Goal: Use online tool/utility: Utilize a website feature to perform a specific function

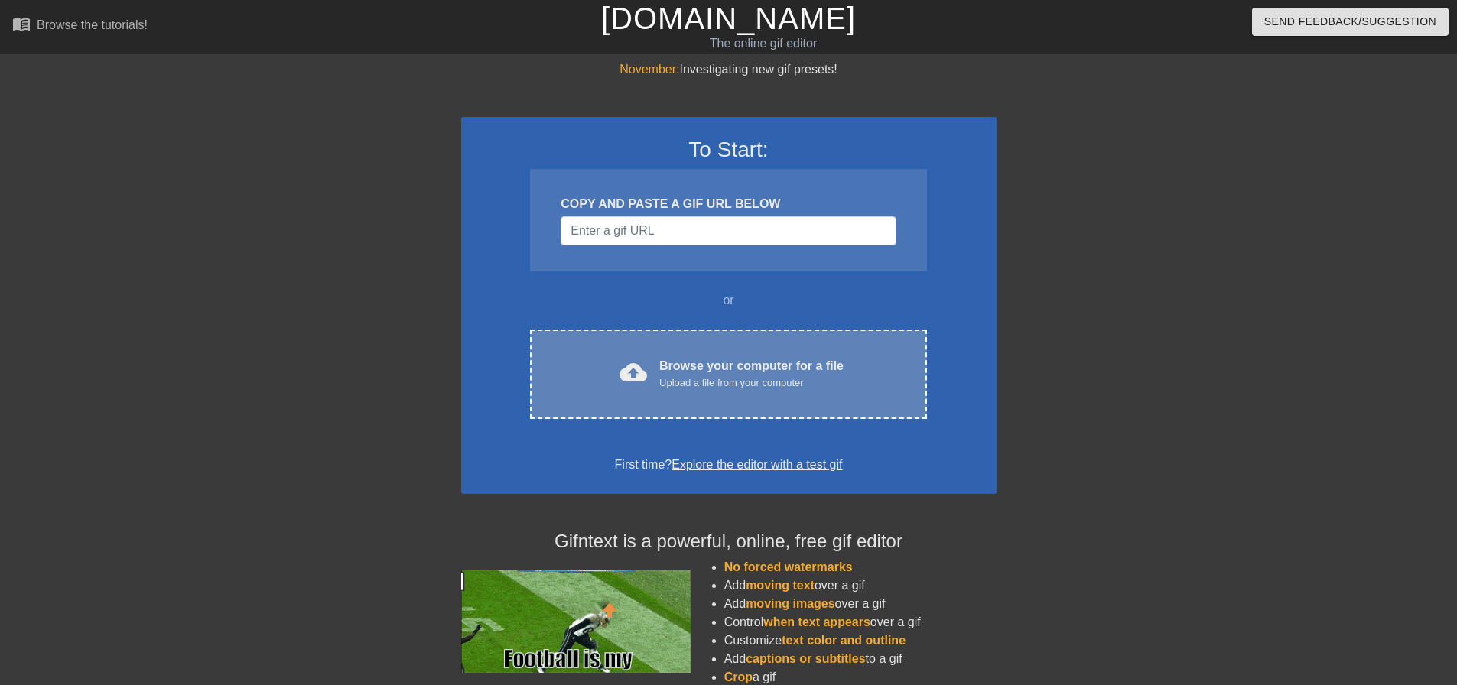
click at [720, 372] on div "Browse your computer for a file Upload a file from your computer" at bounding box center [751, 374] width 184 height 34
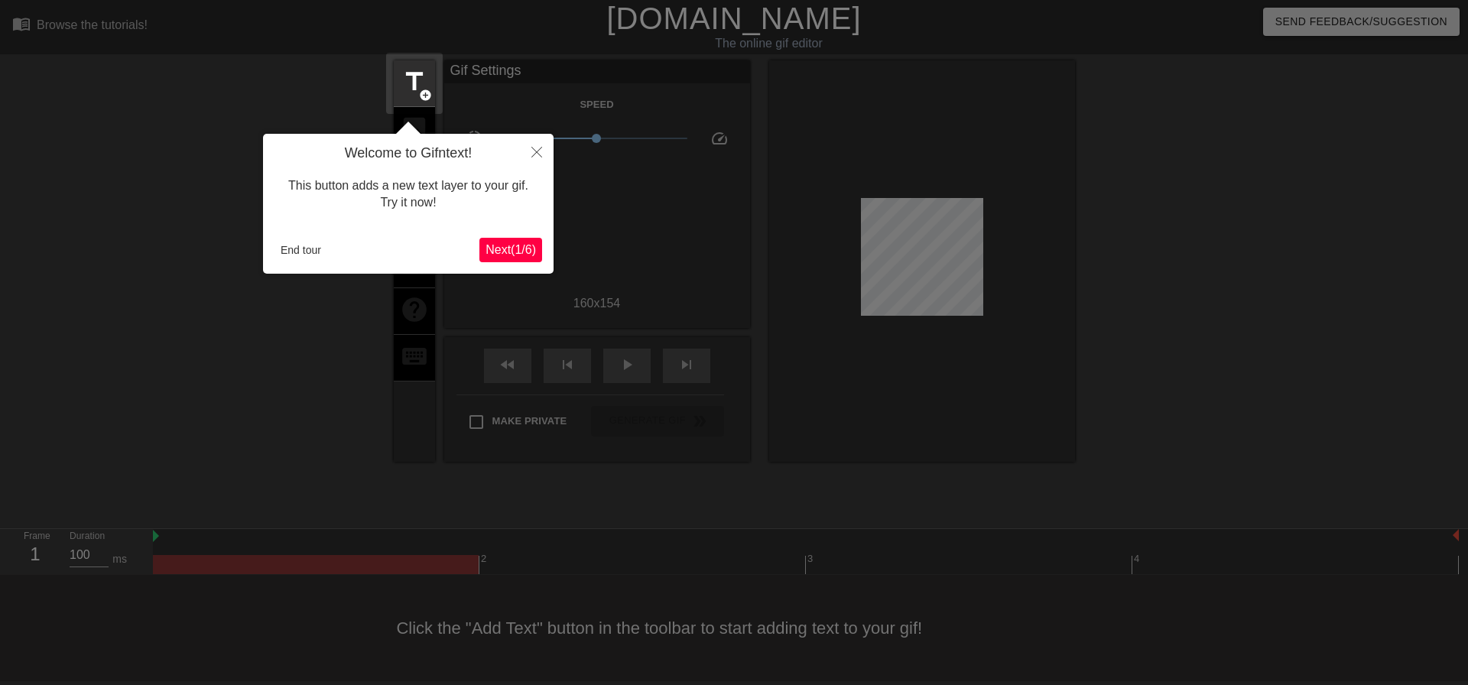
click at [515, 250] on span "Next ( 1 / 6 )" at bounding box center [511, 249] width 50 height 13
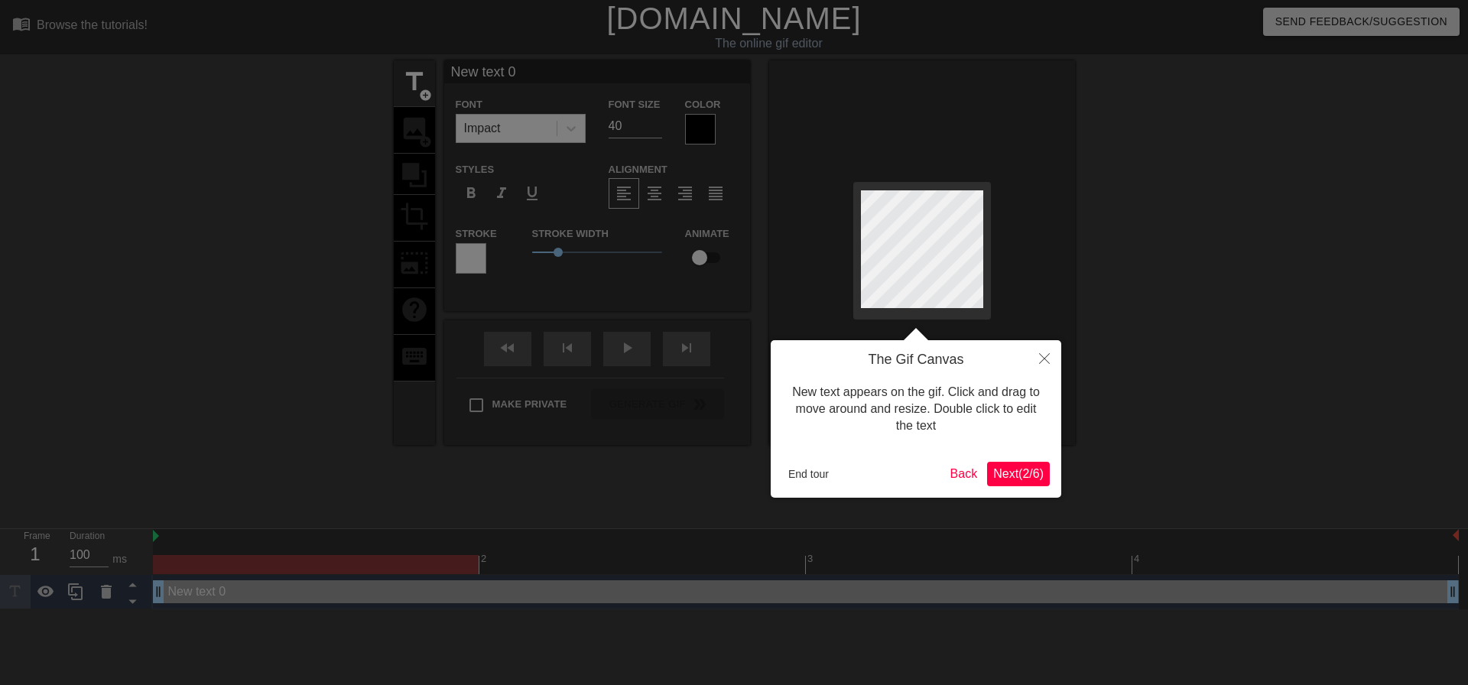
click at [1025, 468] on span "Next ( 2 / 6 )" at bounding box center [1018, 473] width 50 height 13
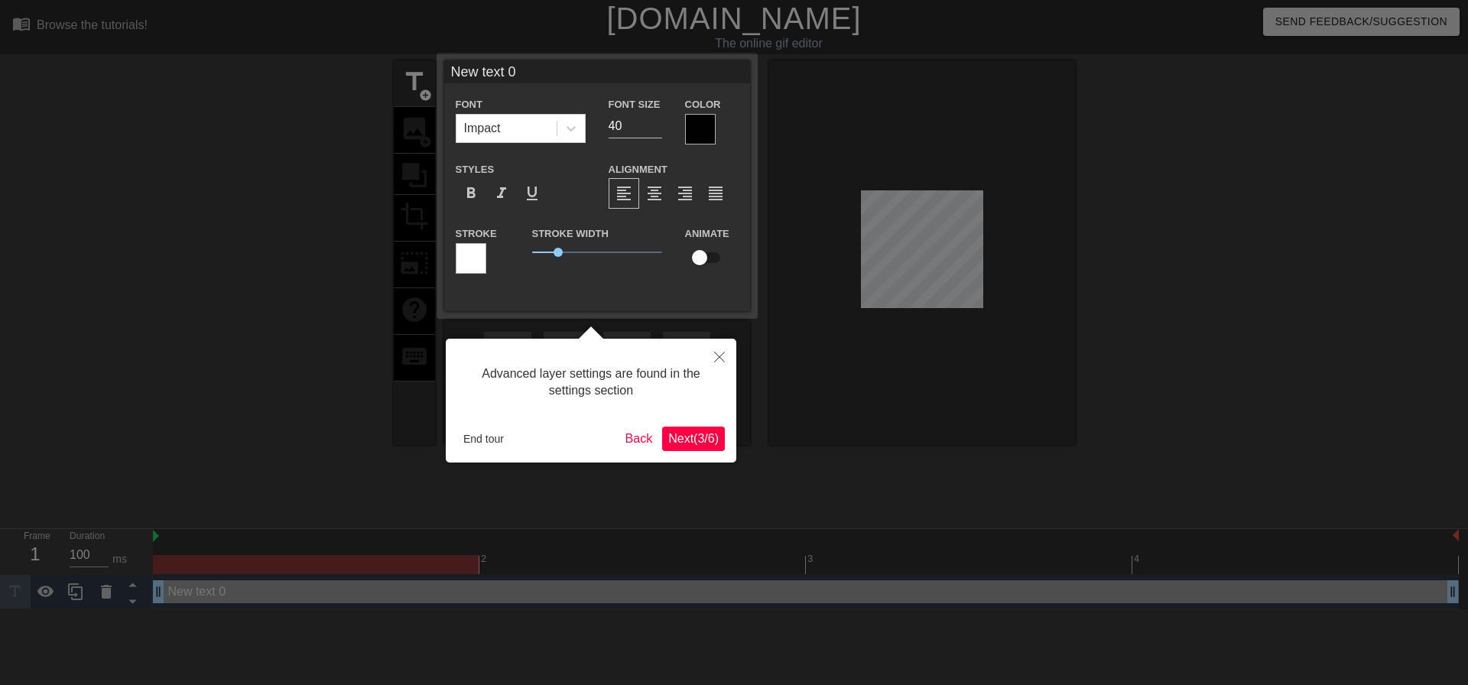
click at [705, 440] on span "Next ( 3 / 6 )" at bounding box center [693, 438] width 50 height 13
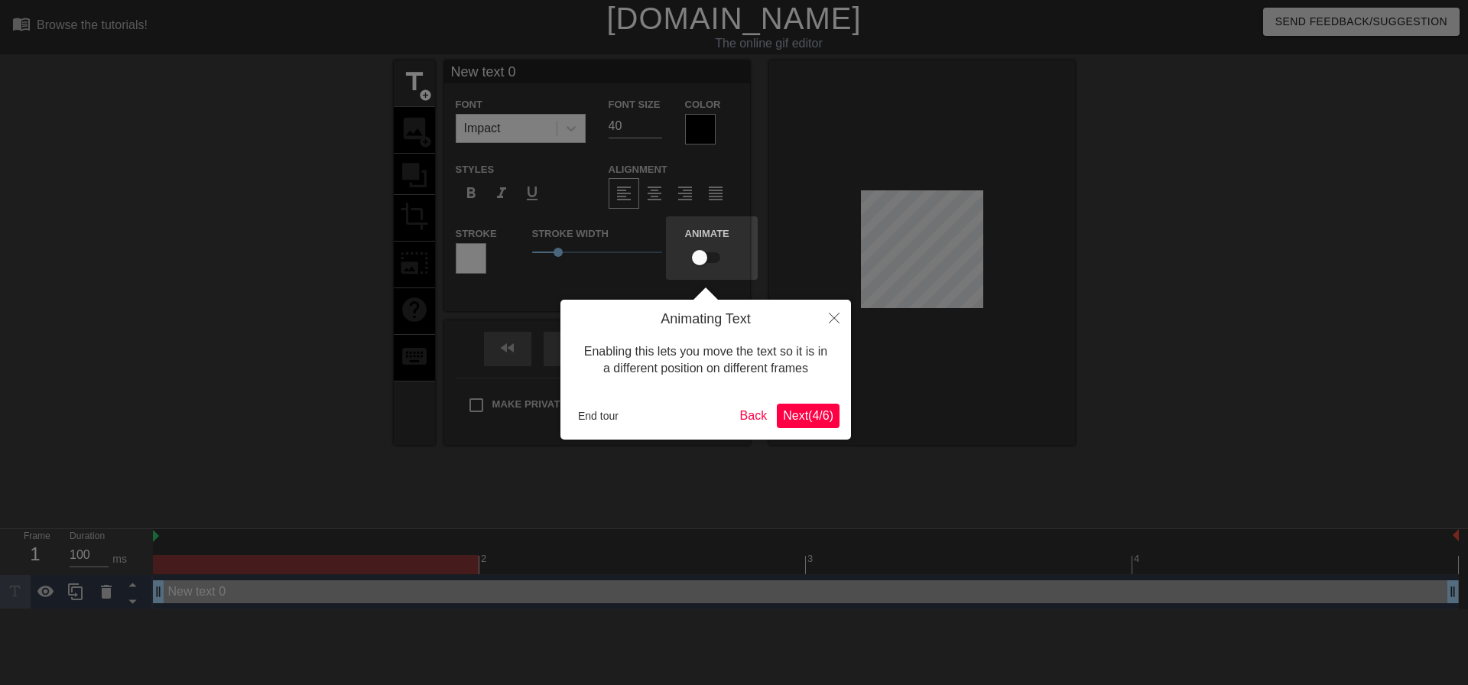
click at [808, 417] on span "Next ( 4 / 6 )" at bounding box center [808, 415] width 50 height 13
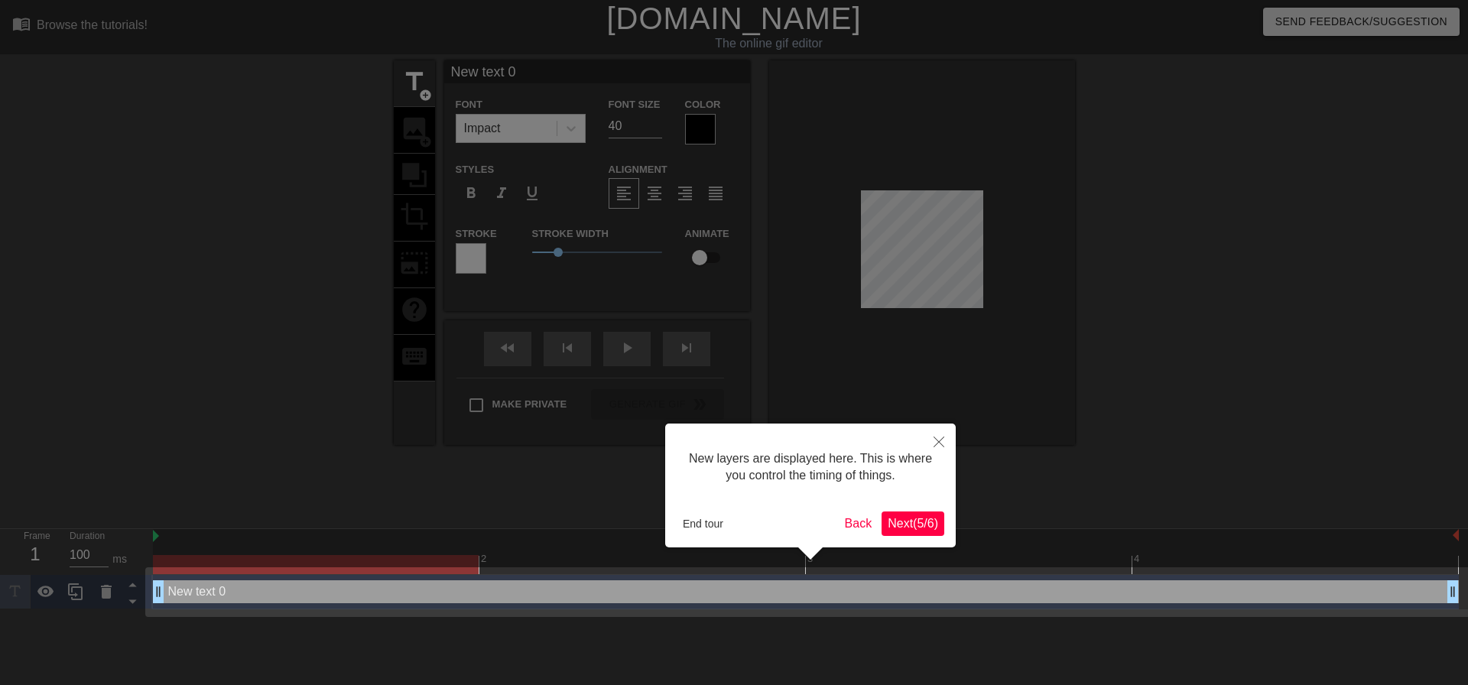
click at [898, 524] on span "Next ( 5 / 6 )" at bounding box center [913, 523] width 50 height 13
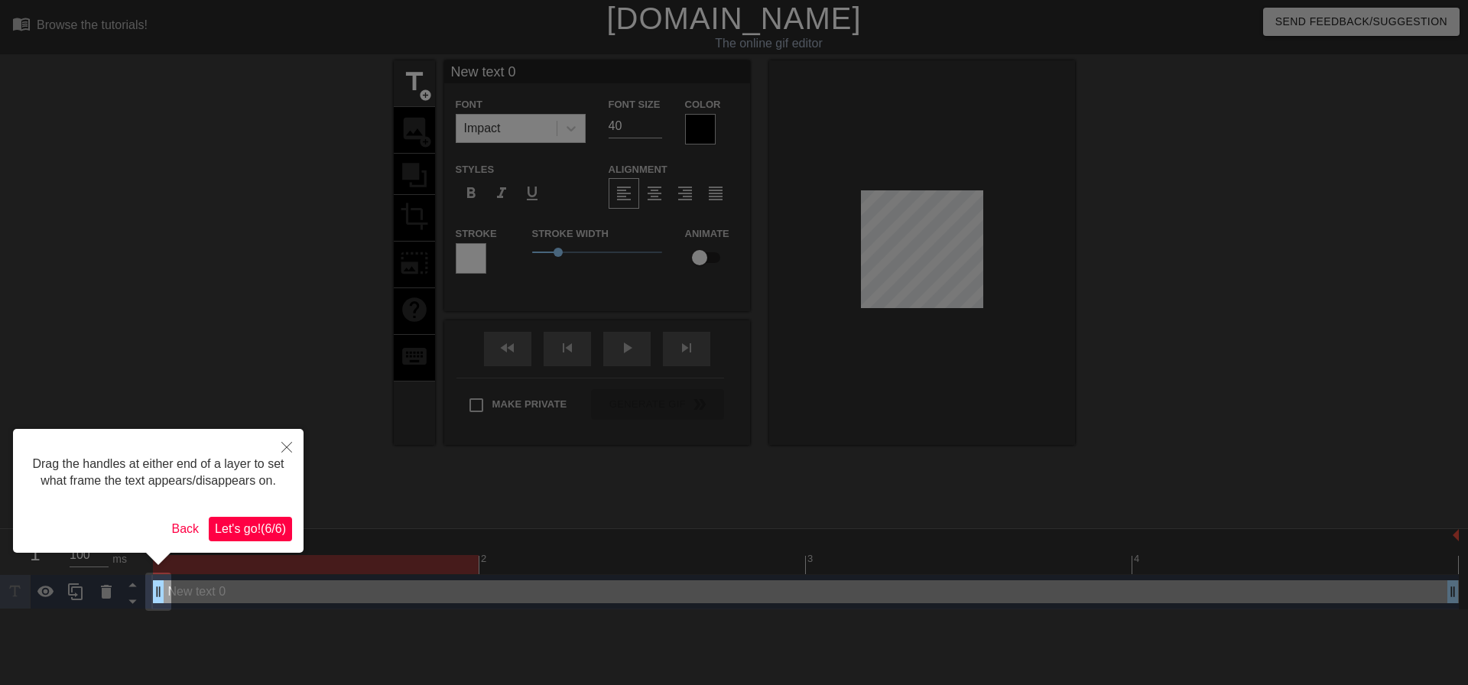
click at [269, 524] on span "Let's go! ( 6 / 6 )" at bounding box center [250, 528] width 71 height 13
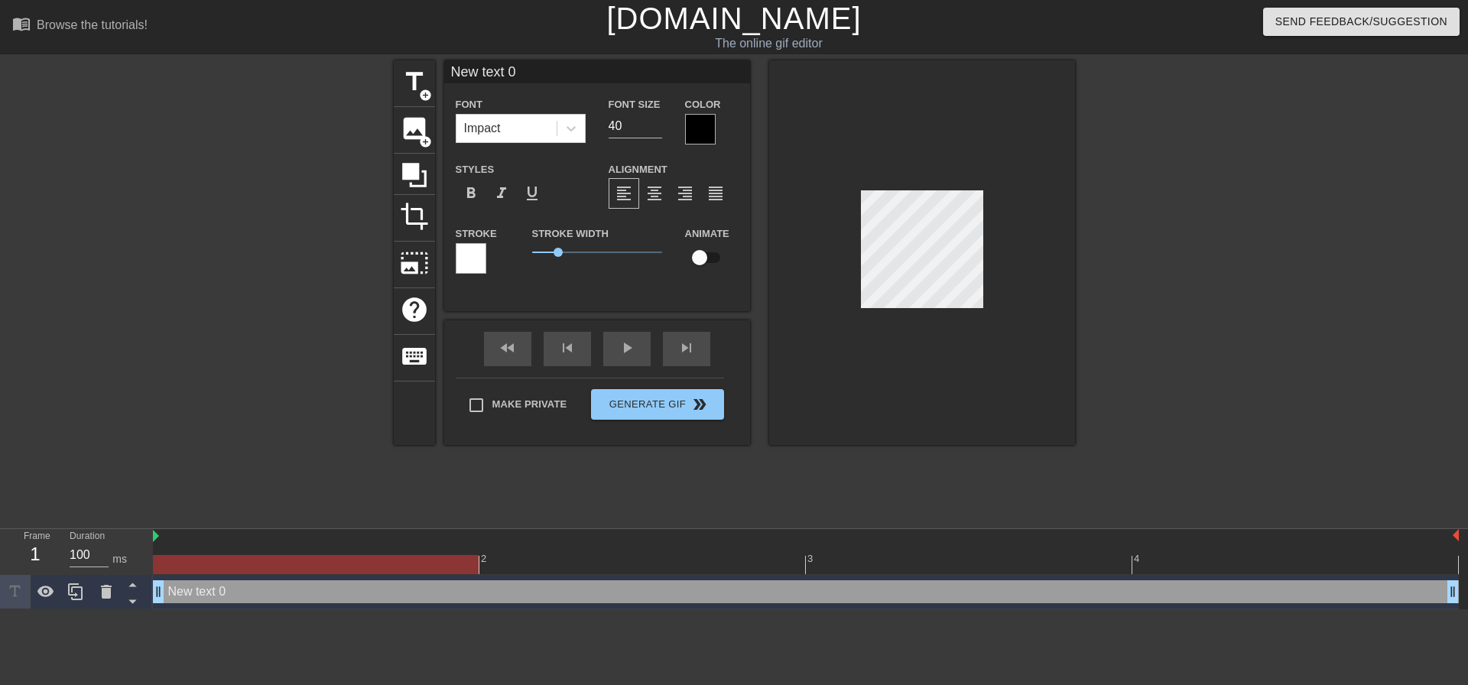
scroll to position [2, 4]
type input "New tet 0"
type textarea "New tet 0"
type input "New te 0"
type textarea "New te 0"
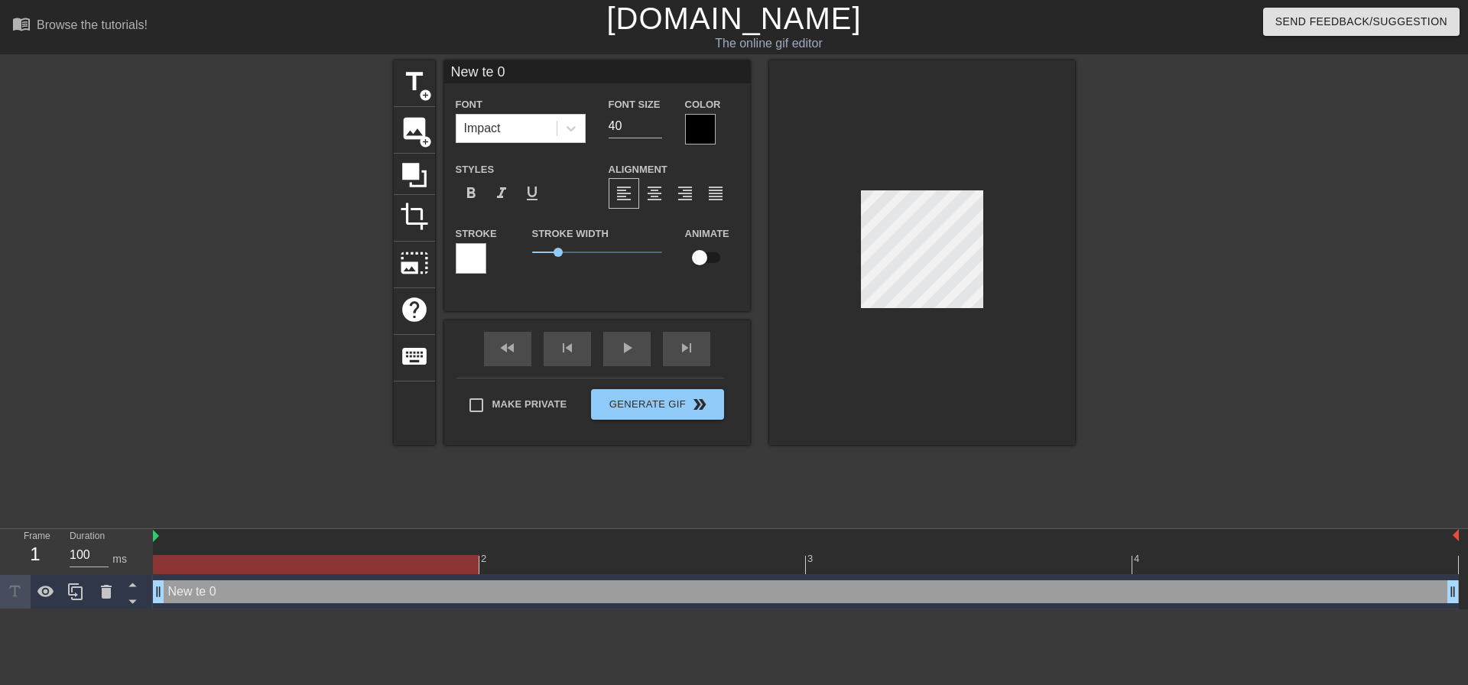
type input "New te0"
type textarea "New te0"
type input "New te"
type textarea "New te"
type input "New t"
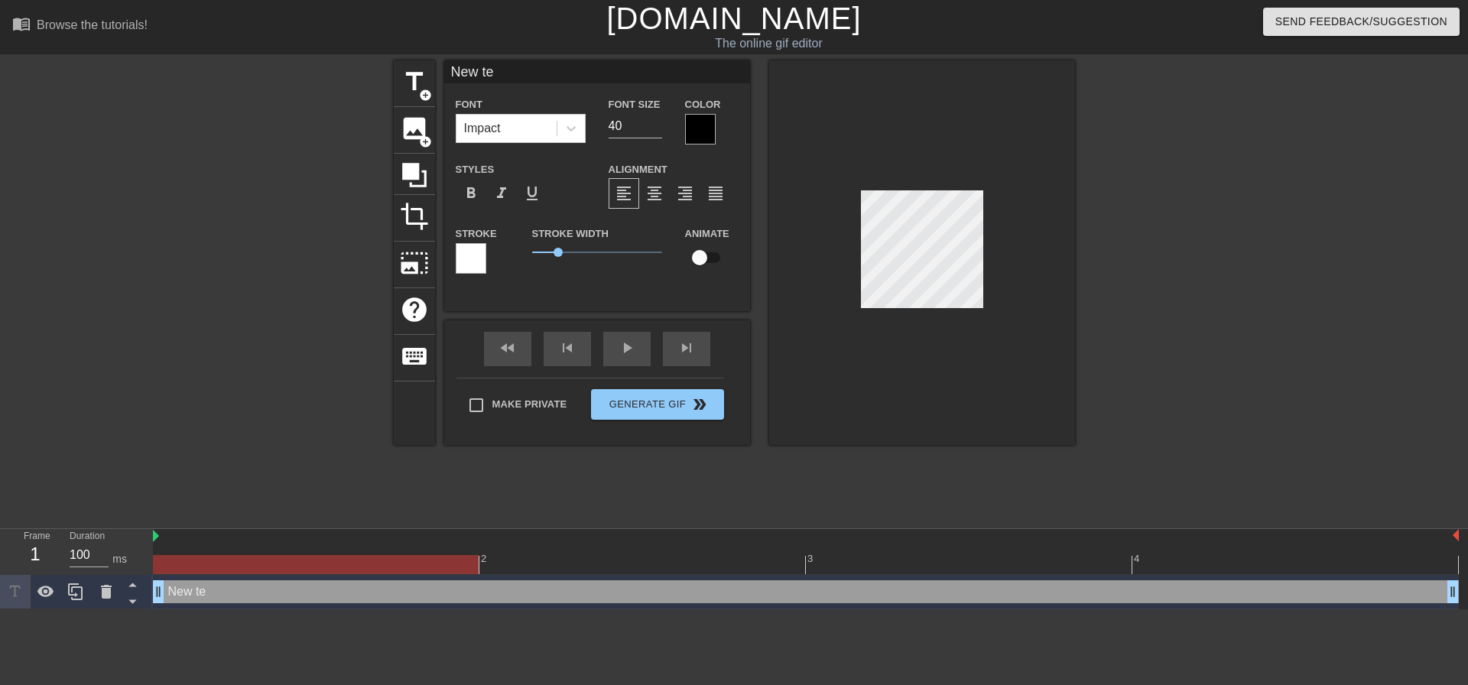
type textarea "New t"
type input "New"
type textarea "New"
type input "New"
type textarea "New"
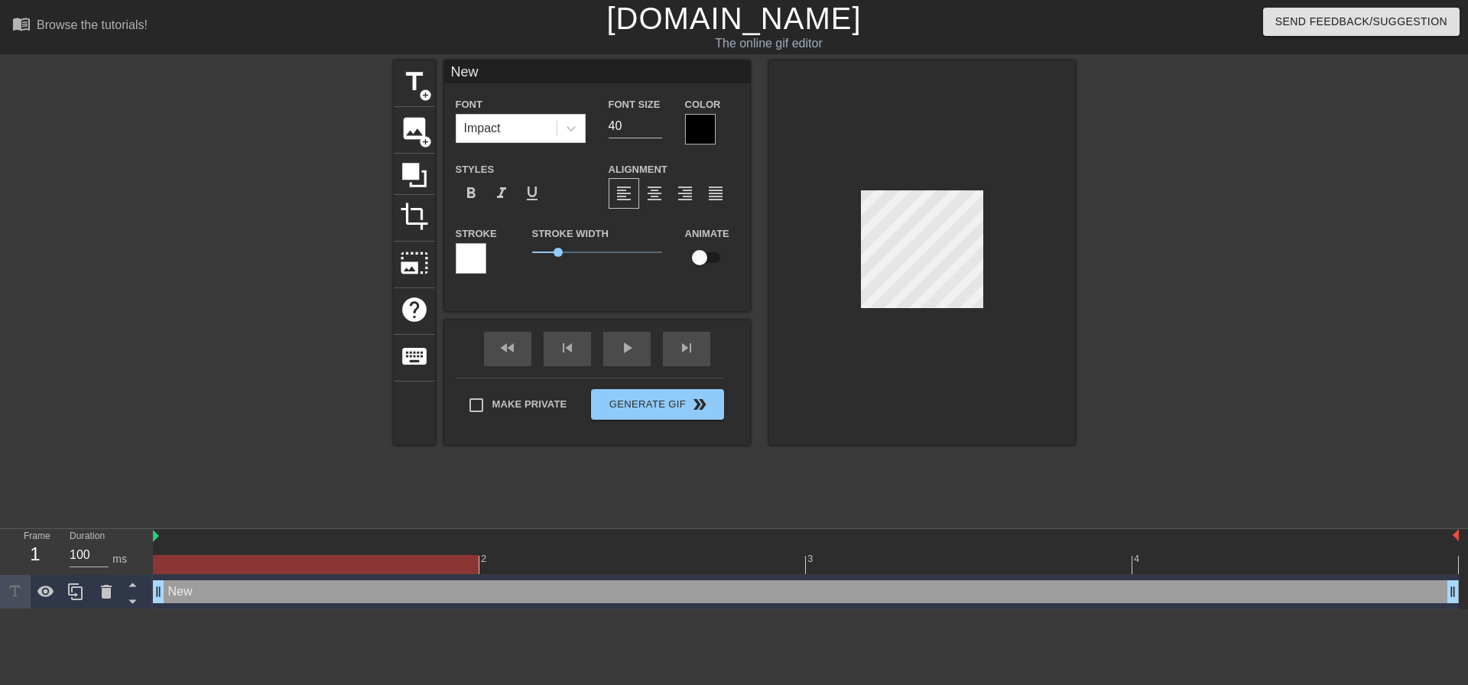
type input "Ne"
type textarea "Ne"
type input "N"
type textarea "N"
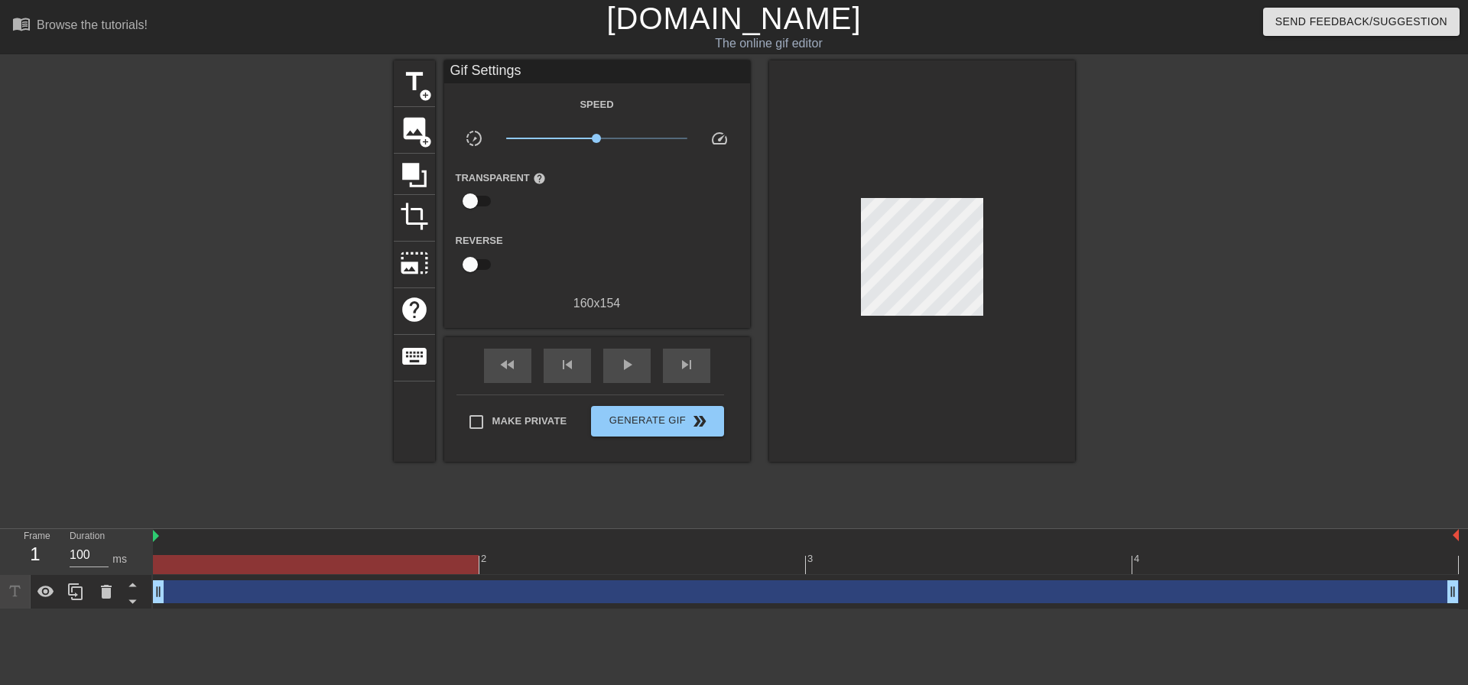
click at [151, 537] on div at bounding box center [153, 536] width 8 height 15
click at [633, 365] on span "play_arrow" at bounding box center [627, 365] width 18 height 18
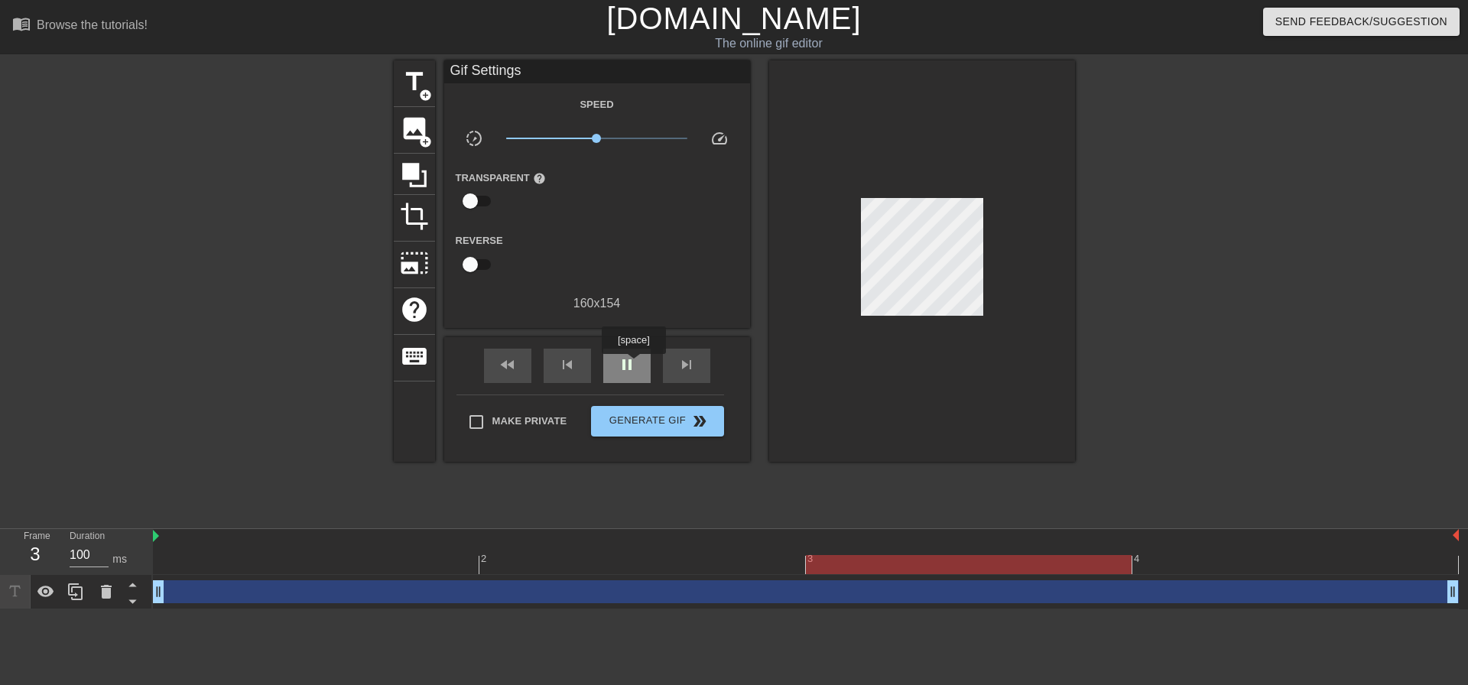
click at [633, 365] on span "pause" at bounding box center [627, 365] width 18 height 18
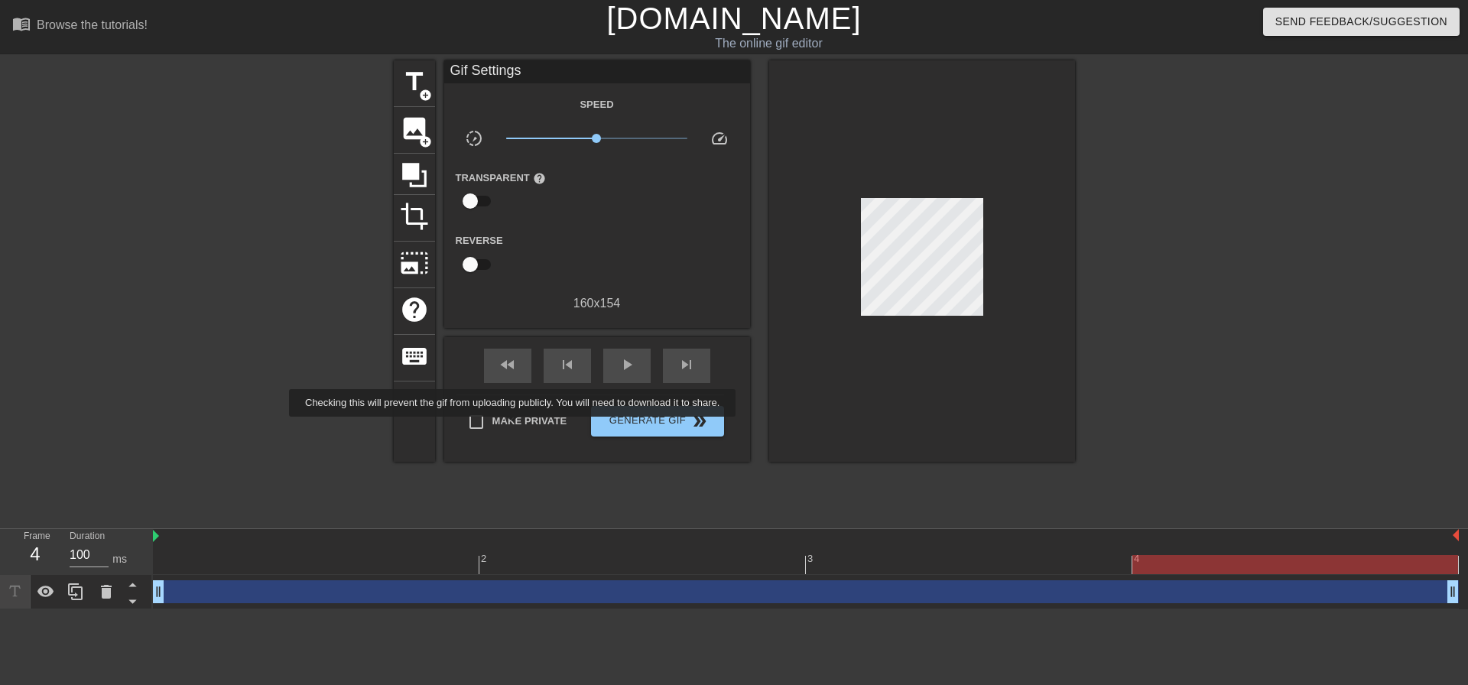
click at [515, 427] on label "Make Private" at bounding box center [513, 422] width 107 height 32
click at [492, 427] on input "Make Private" at bounding box center [476, 422] width 32 height 32
checkbox input "true"
click at [619, 361] on span "play_arrow" at bounding box center [627, 365] width 18 height 18
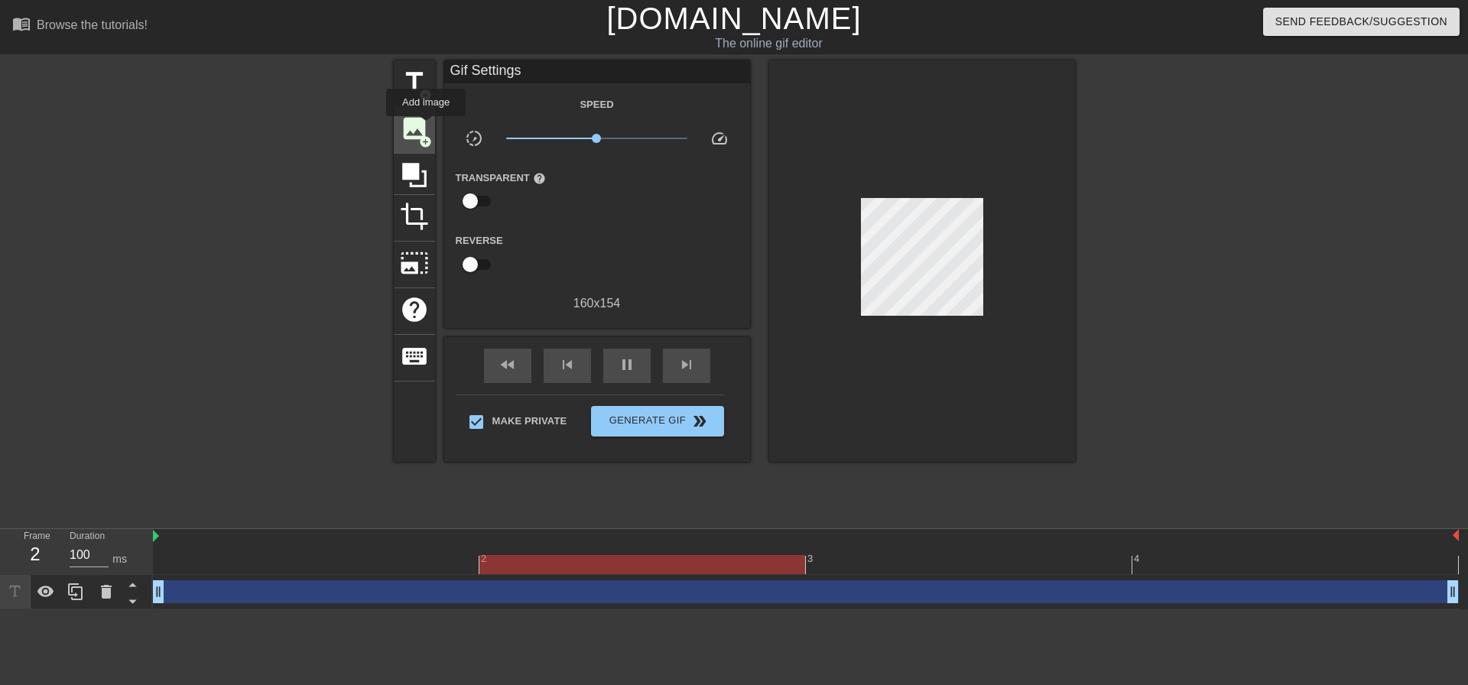
click at [426, 127] on span "image" at bounding box center [414, 128] width 29 height 29
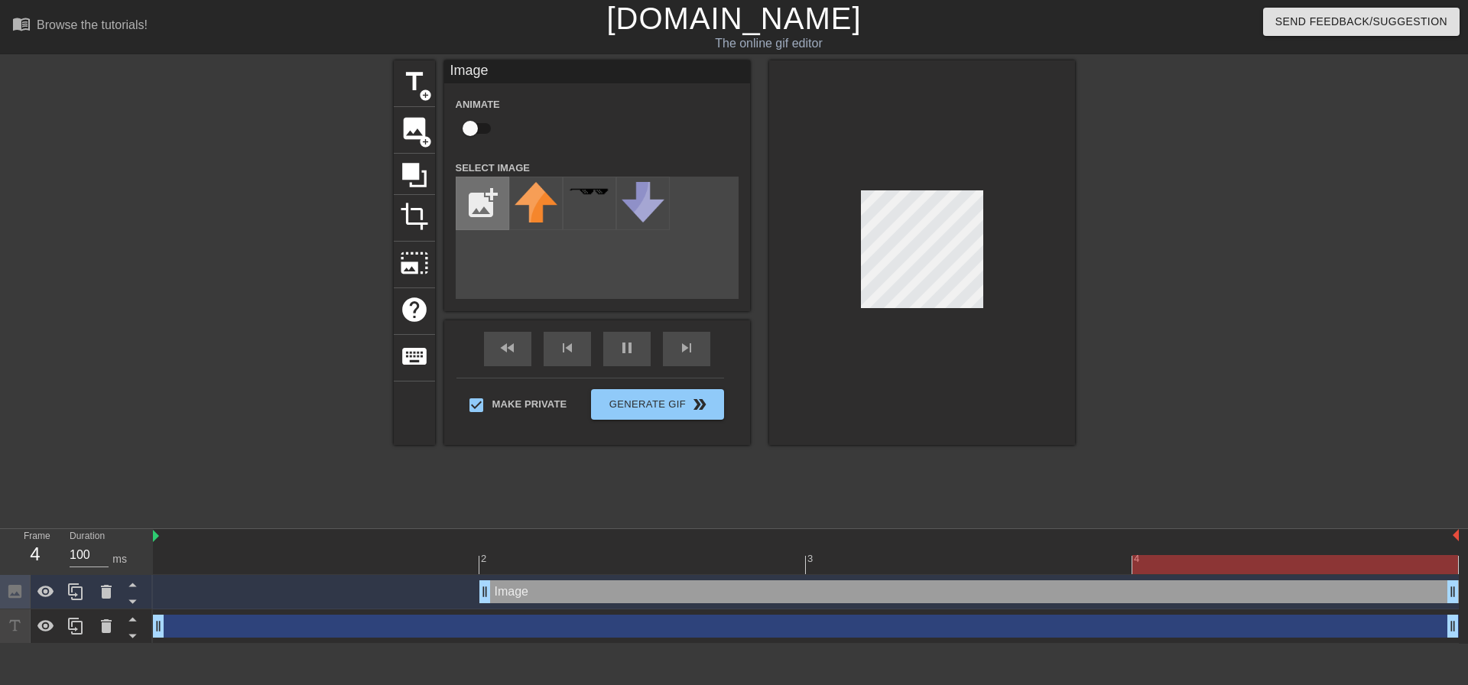
click at [486, 200] on input "file" at bounding box center [482, 203] width 52 height 52
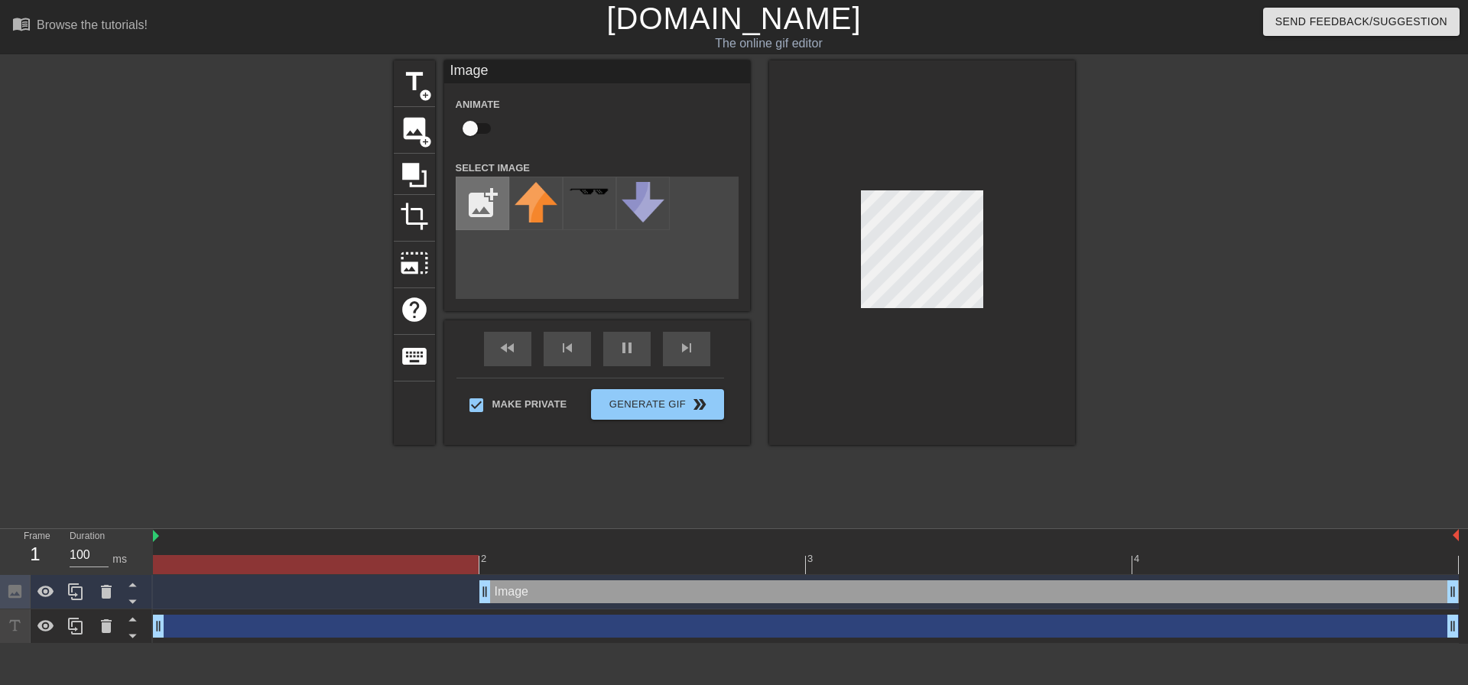
type input "C:\fakepath\[PERSON_NAME].jpg"
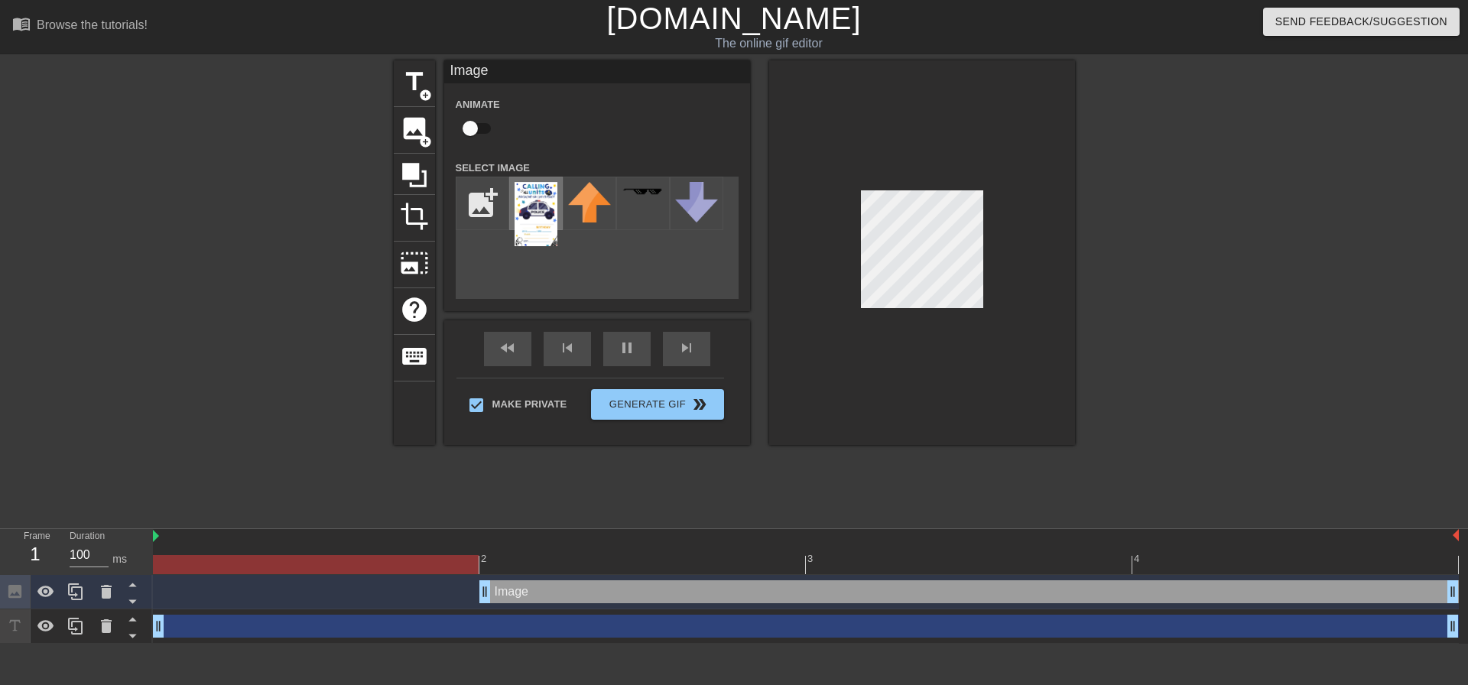
click at [537, 217] on img at bounding box center [536, 214] width 43 height 64
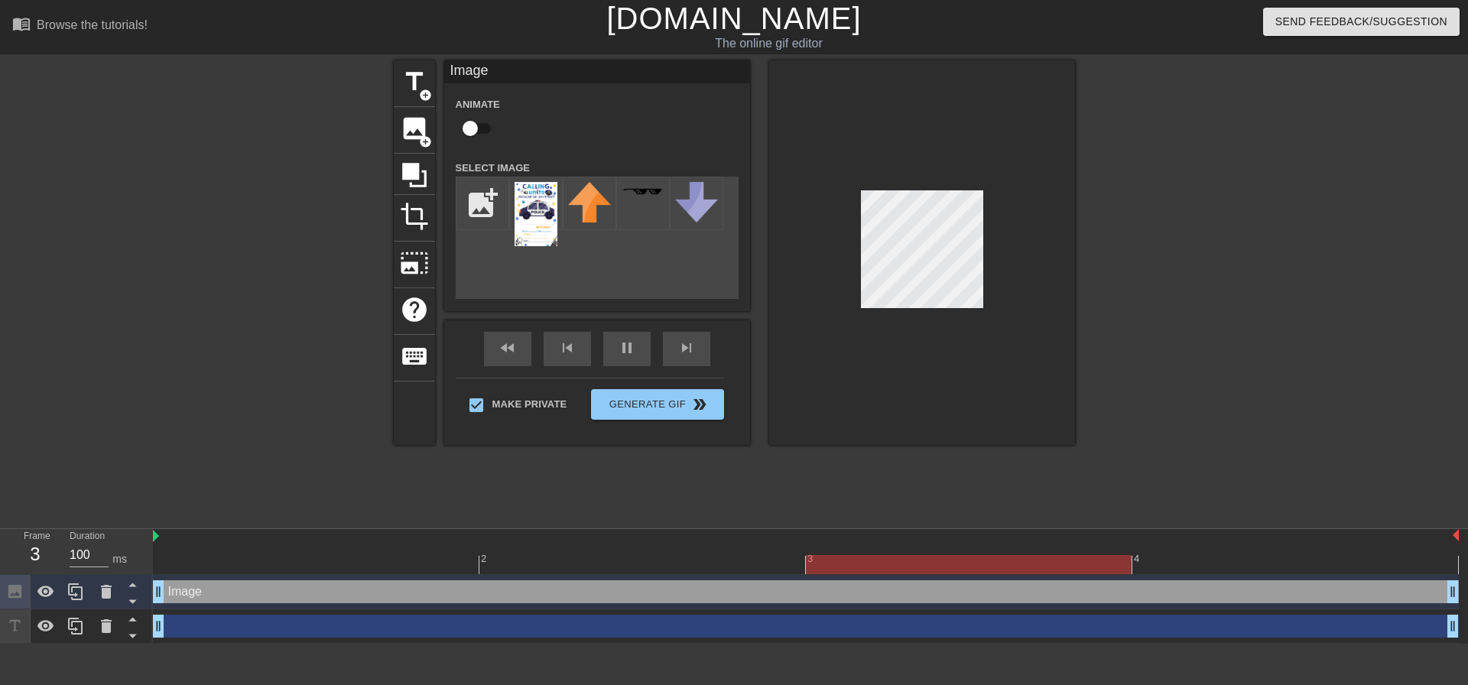
drag, startPoint x: 485, startPoint y: 593, endPoint x: 281, endPoint y: 603, distance: 204.4
click at [281, 603] on div "Image drag_handle drag_handle" at bounding box center [806, 592] width 1306 height 34
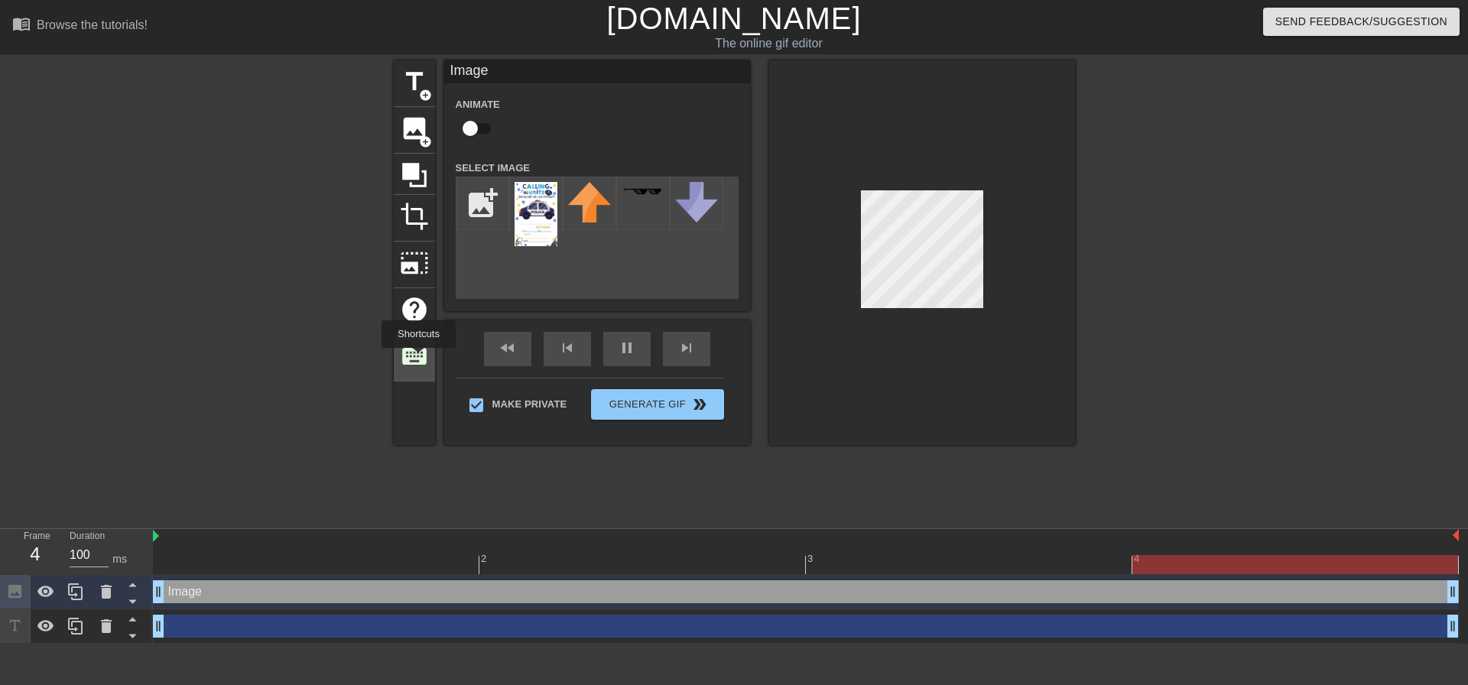
click at [418, 359] on span "keyboard" at bounding box center [414, 356] width 29 height 29
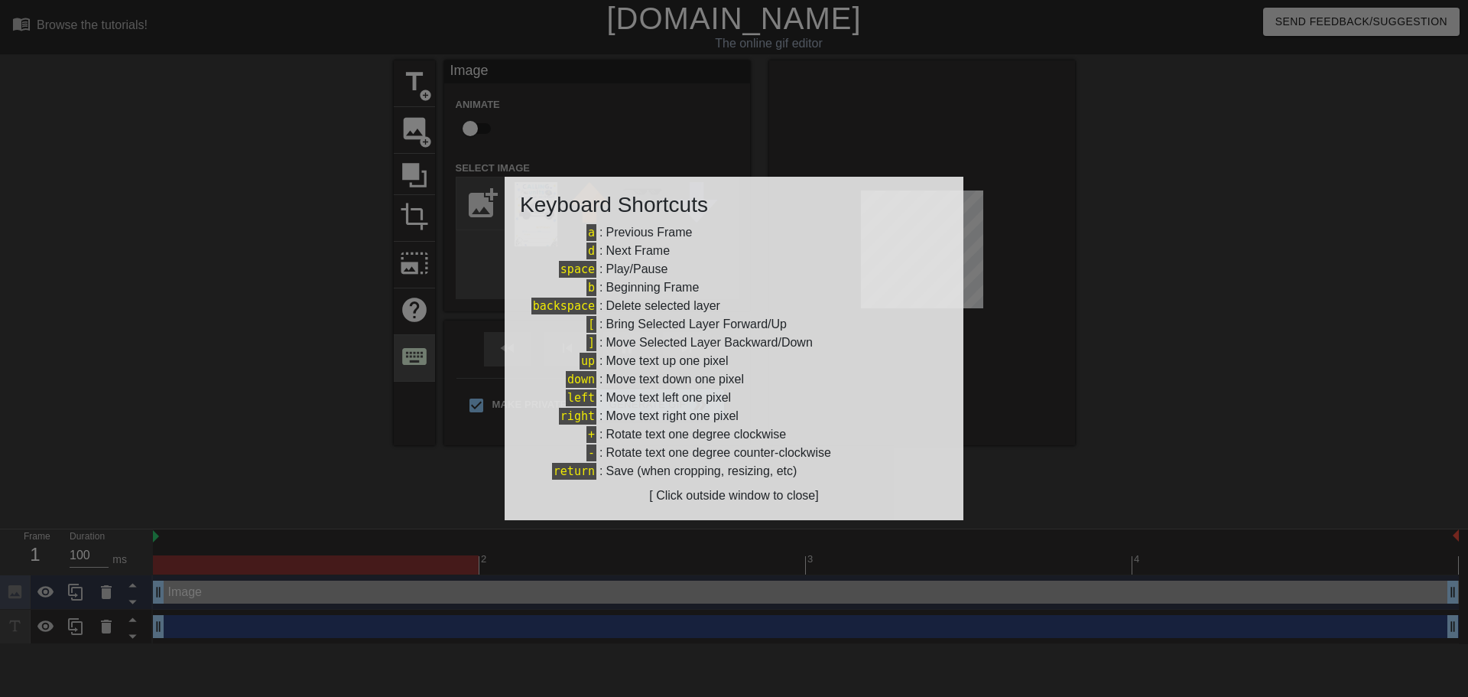
click at [418, 359] on div at bounding box center [734, 348] width 1468 height 697
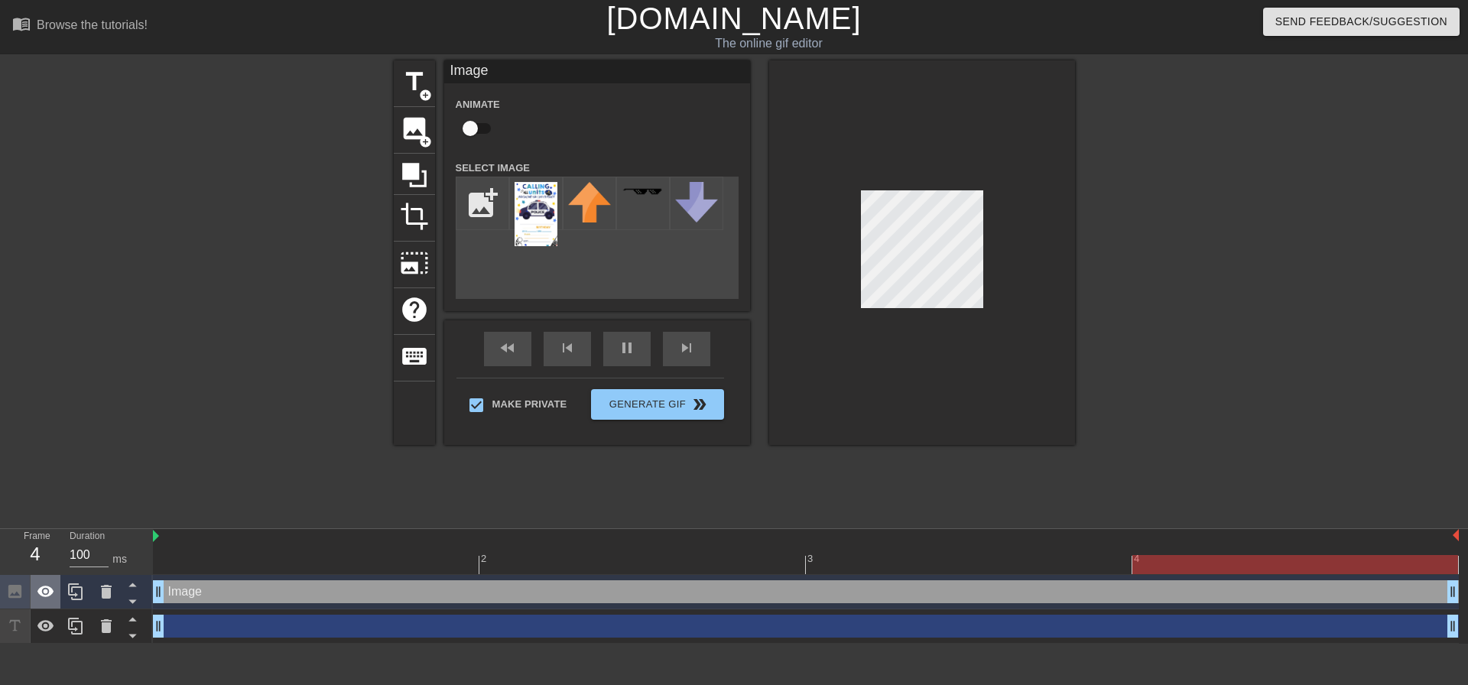
click at [52, 597] on icon at bounding box center [46, 592] width 18 height 18
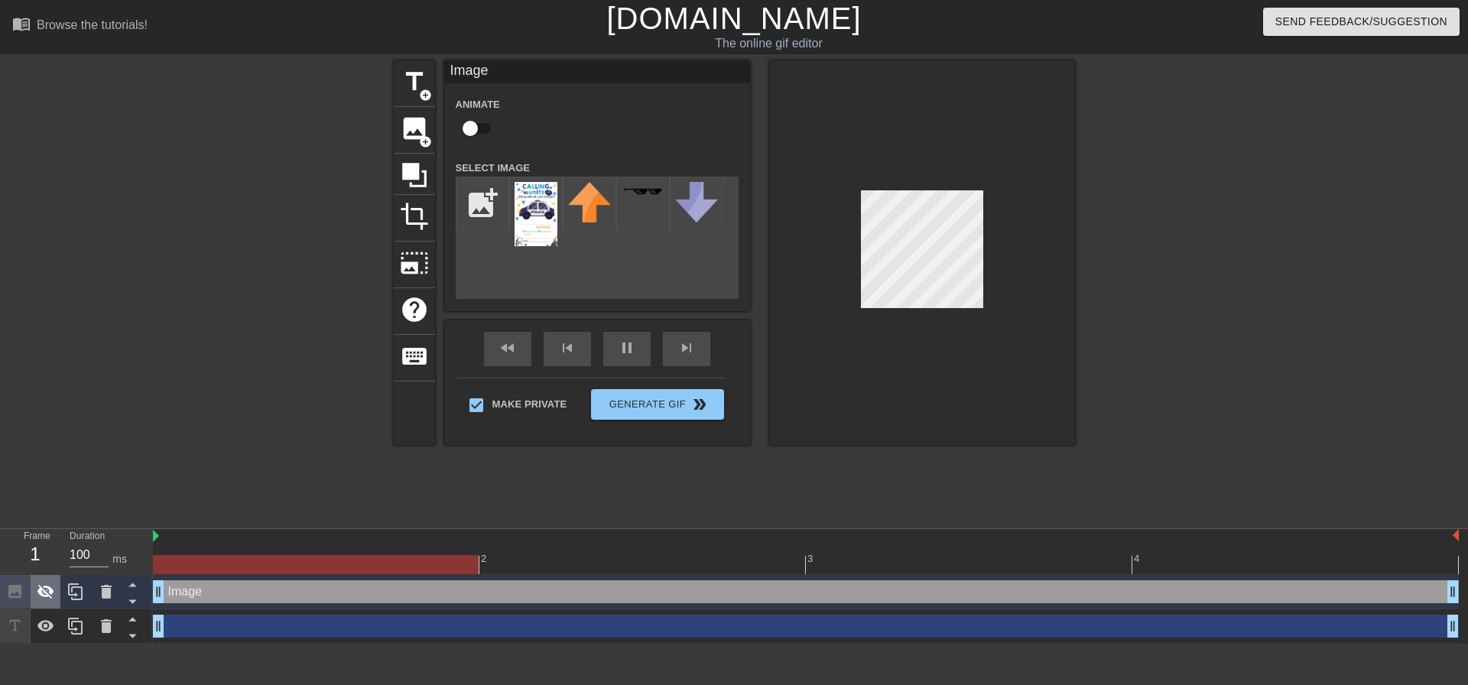
click at [51, 597] on icon at bounding box center [46, 592] width 18 height 18
click at [50, 632] on icon at bounding box center [46, 626] width 18 height 18
click at [48, 632] on icon at bounding box center [45, 626] width 17 height 15
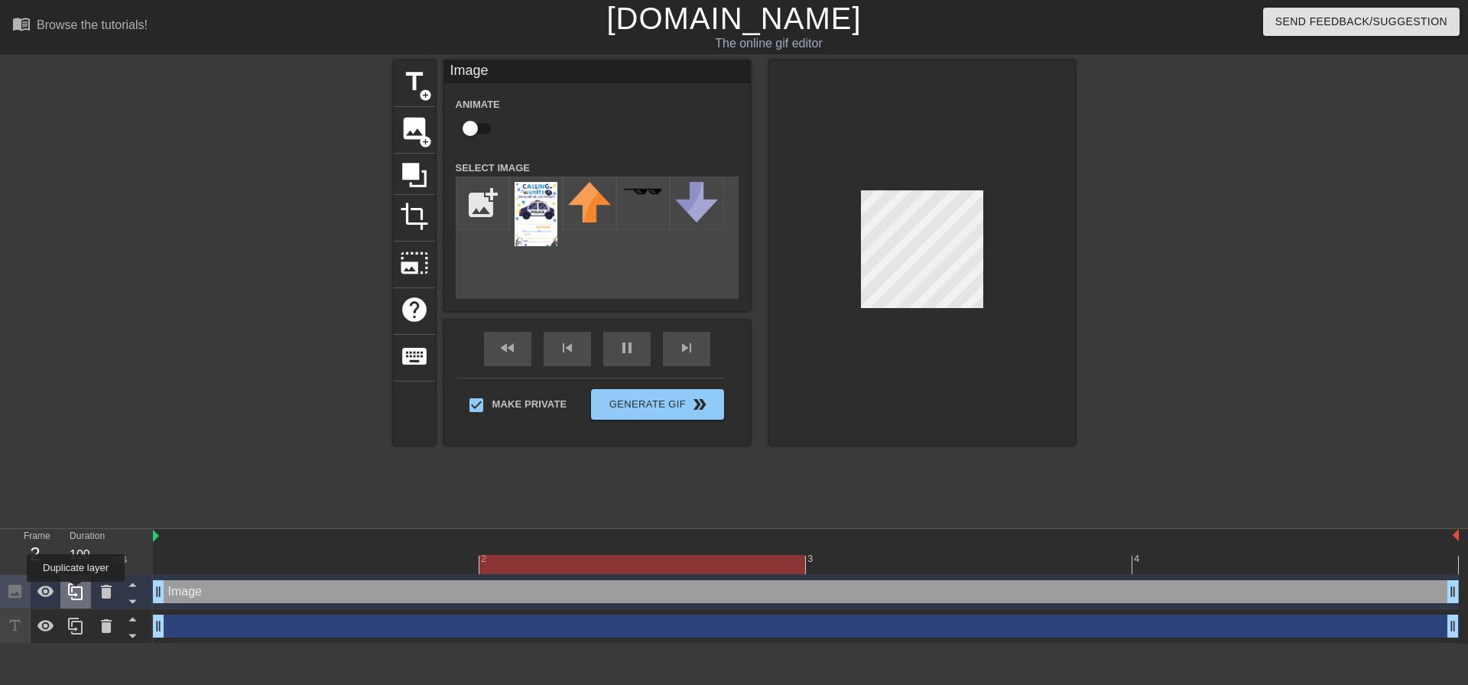
click at [76, 593] on icon at bounding box center [76, 592] width 18 height 18
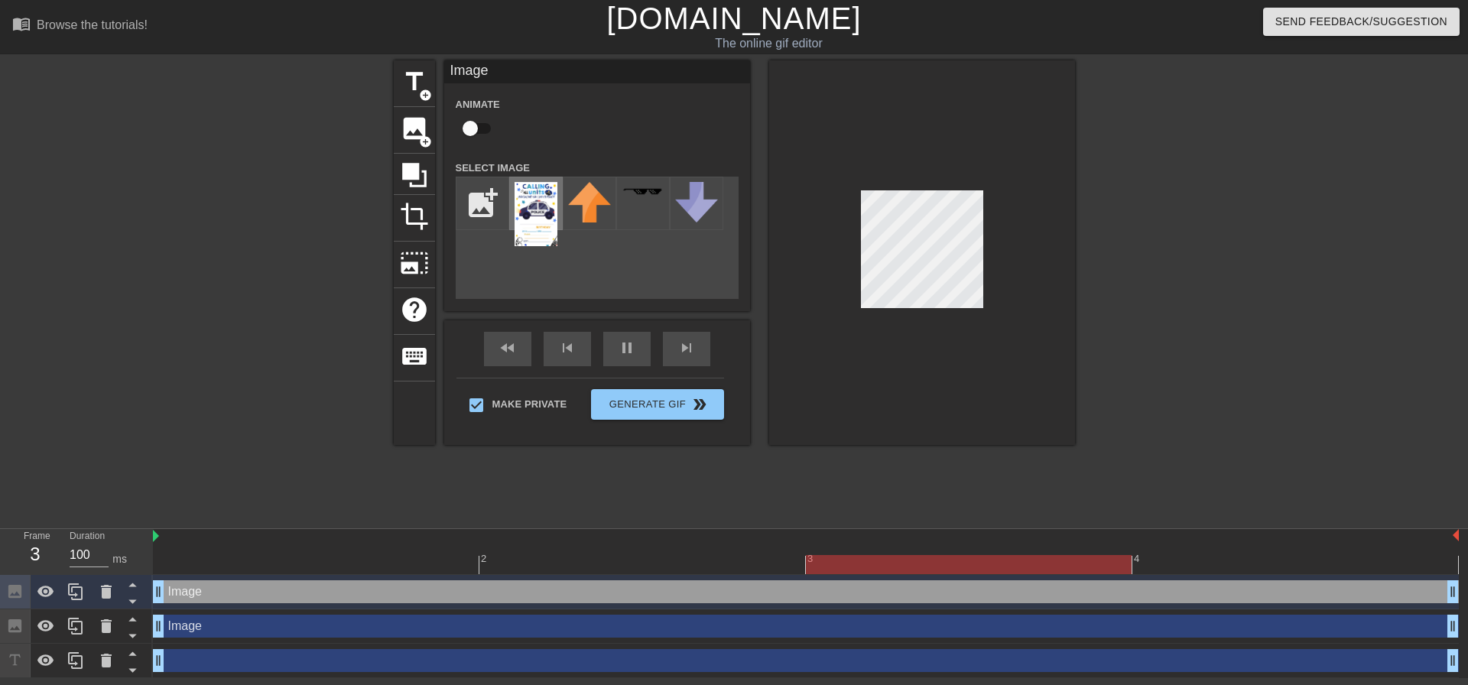
click at [534, 225] on img at bounding box center [536, 214] width 43 height 64
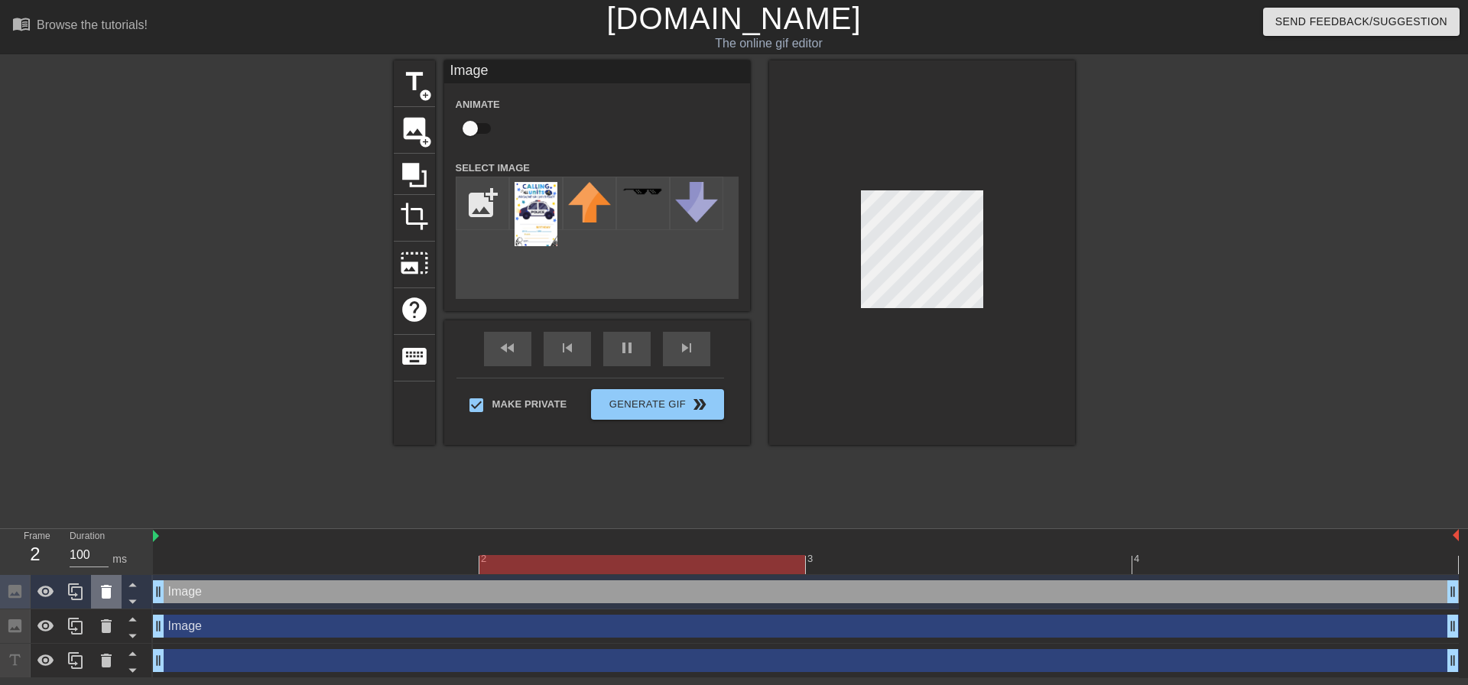
click at [99, 599] on icon at bounding box center [106, 592] width 18 height 18
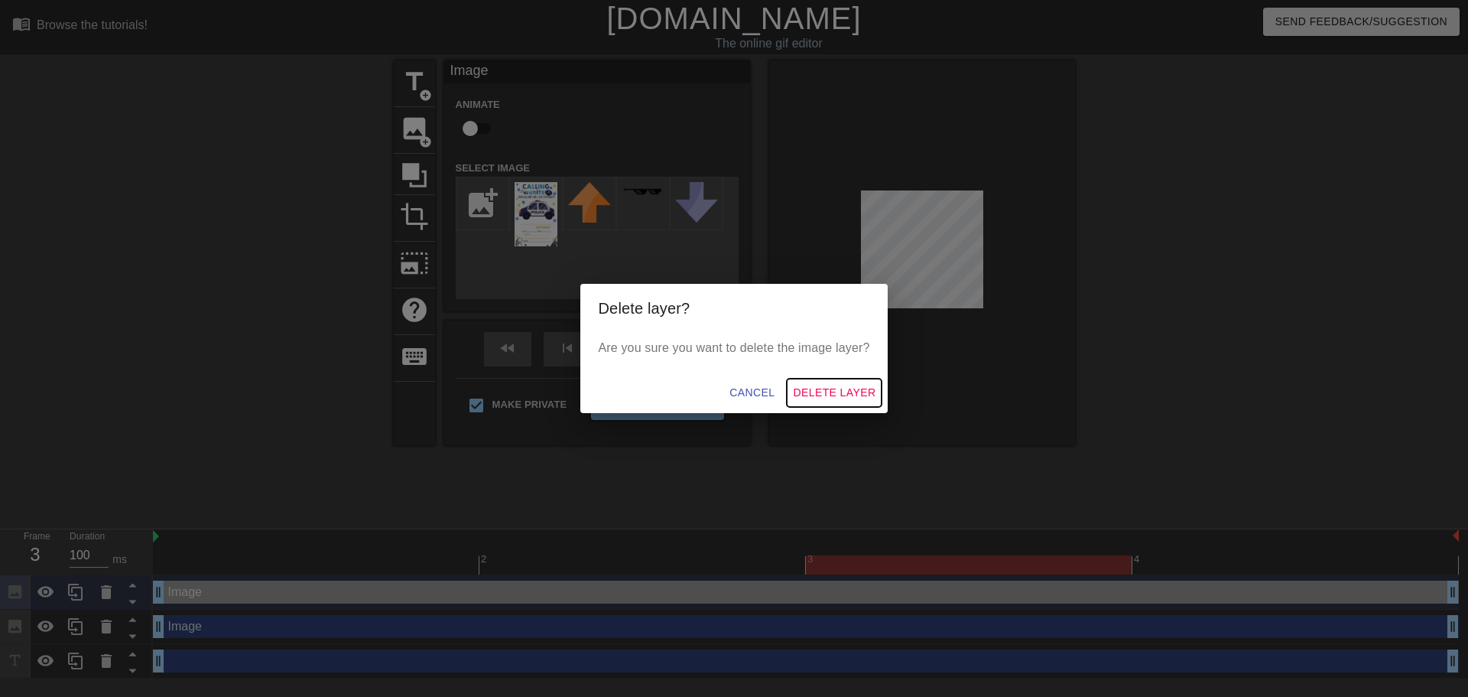
click at [856, 385] on span "Delete Layer" at bounding box center [834, 392] width 83 height 19
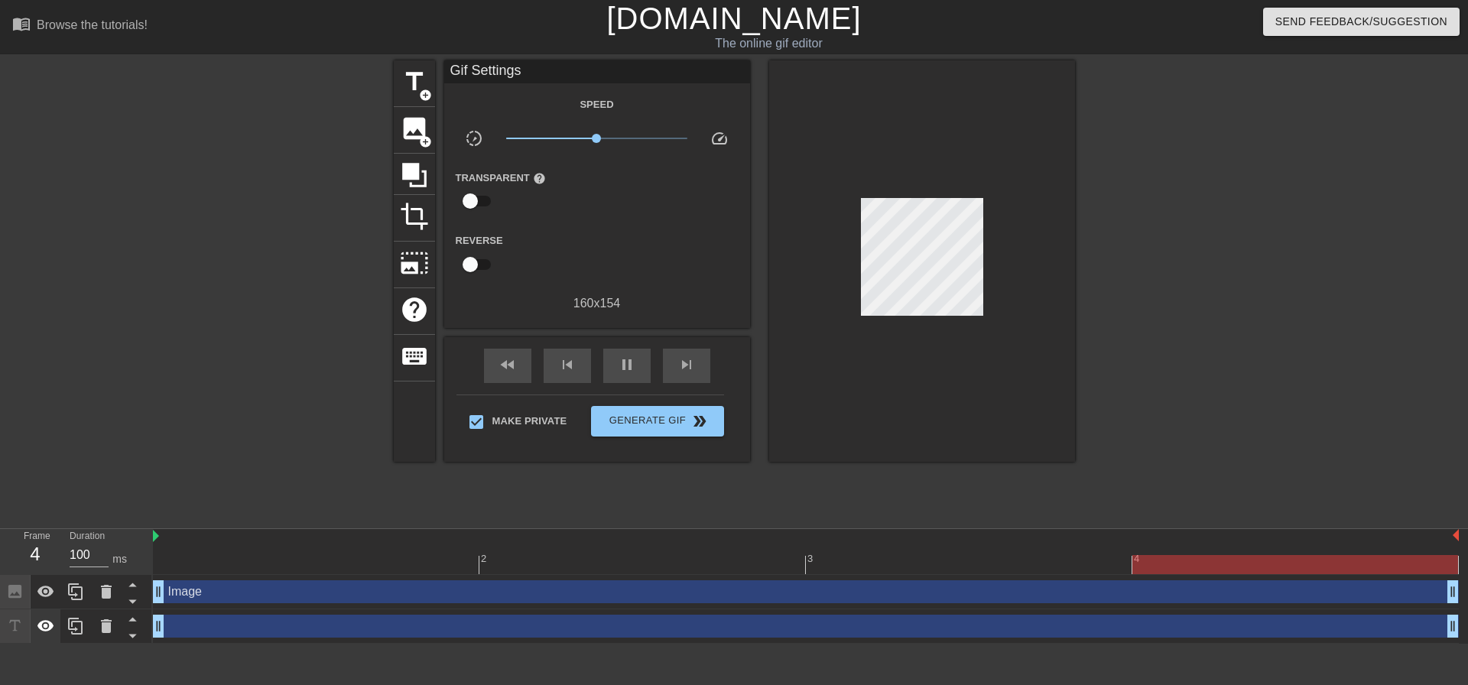
click at [48, 627] on icon at bounding box center [46, 626] width 18 height 18
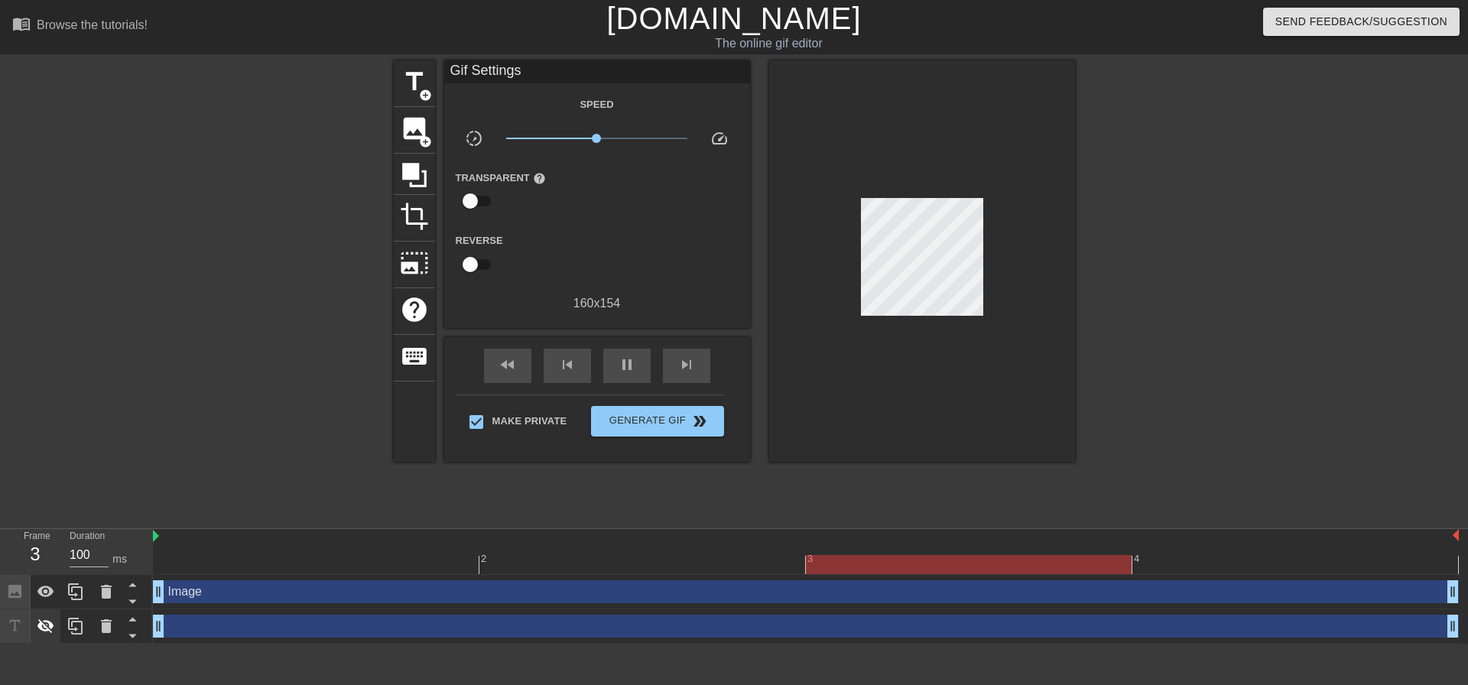
click at [48, 627] on icon at bounding box center [46, 626] width 18 height 18
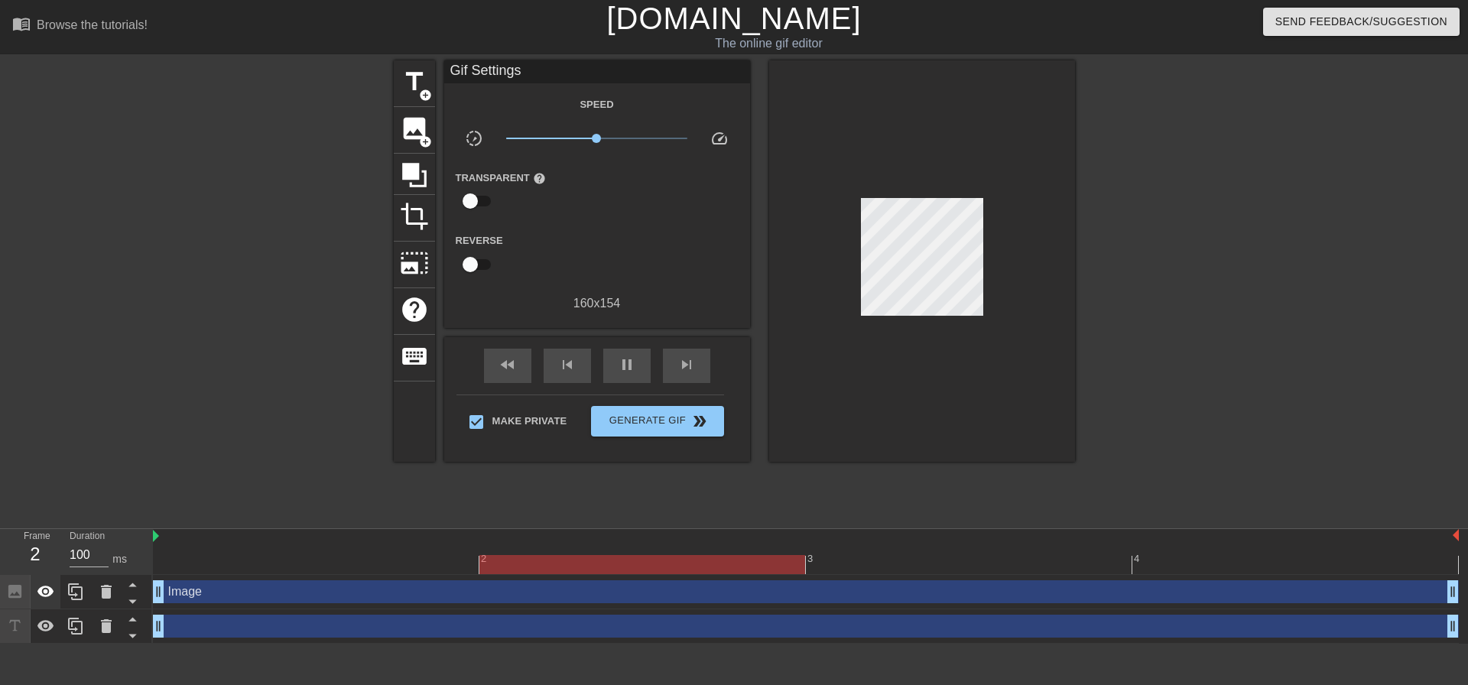
click at [54, 597] on icon at bounding box center [46, 592] width 18 height 18
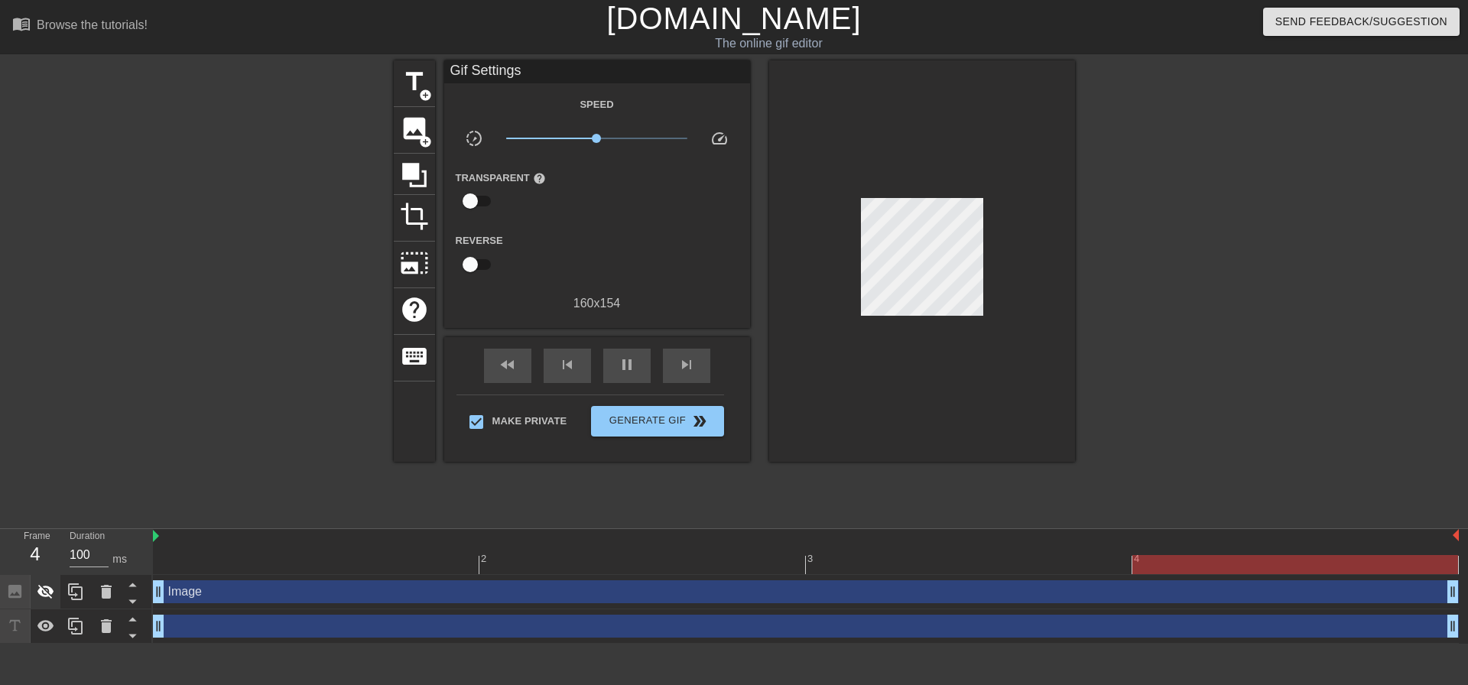
click at [54, 597] on icon at bounding box center [46, 592] width 18 height 18
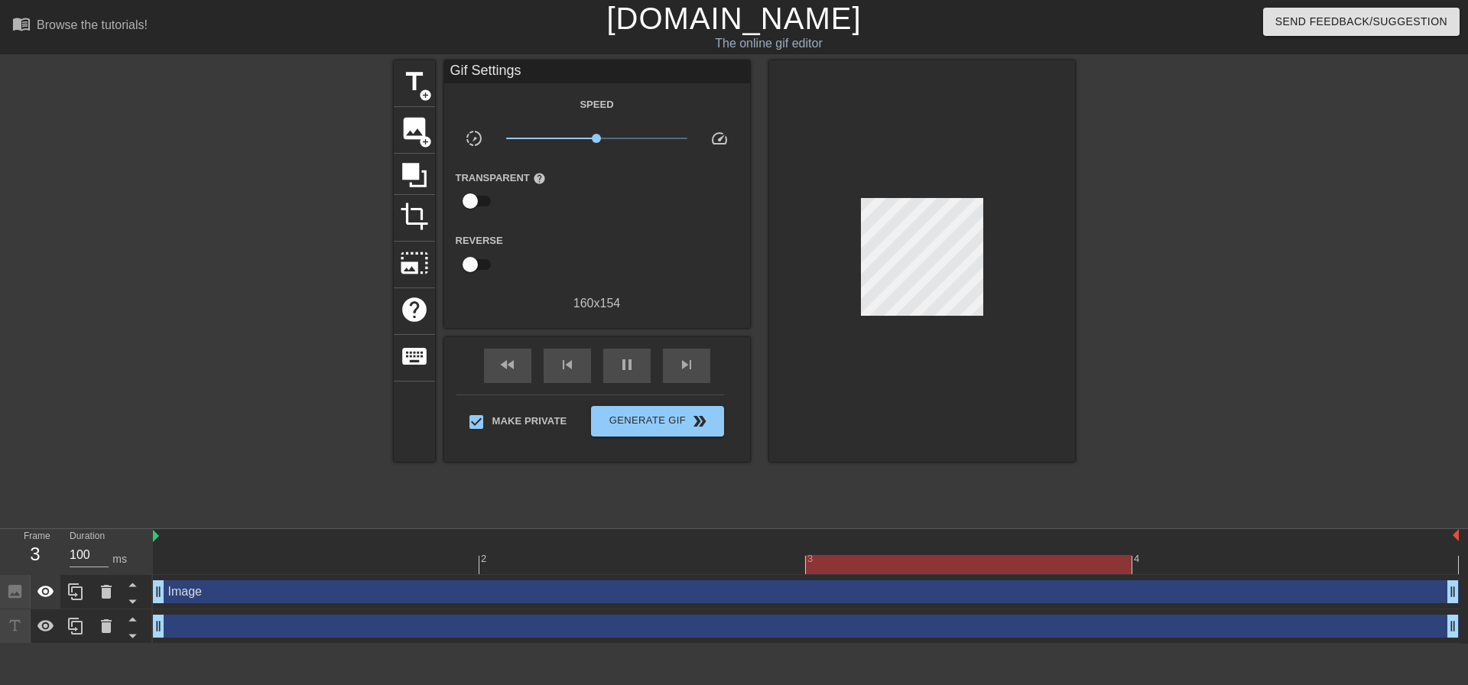
click at [54, 597] on icon at bounding box center [46, 592] width 18 height 18
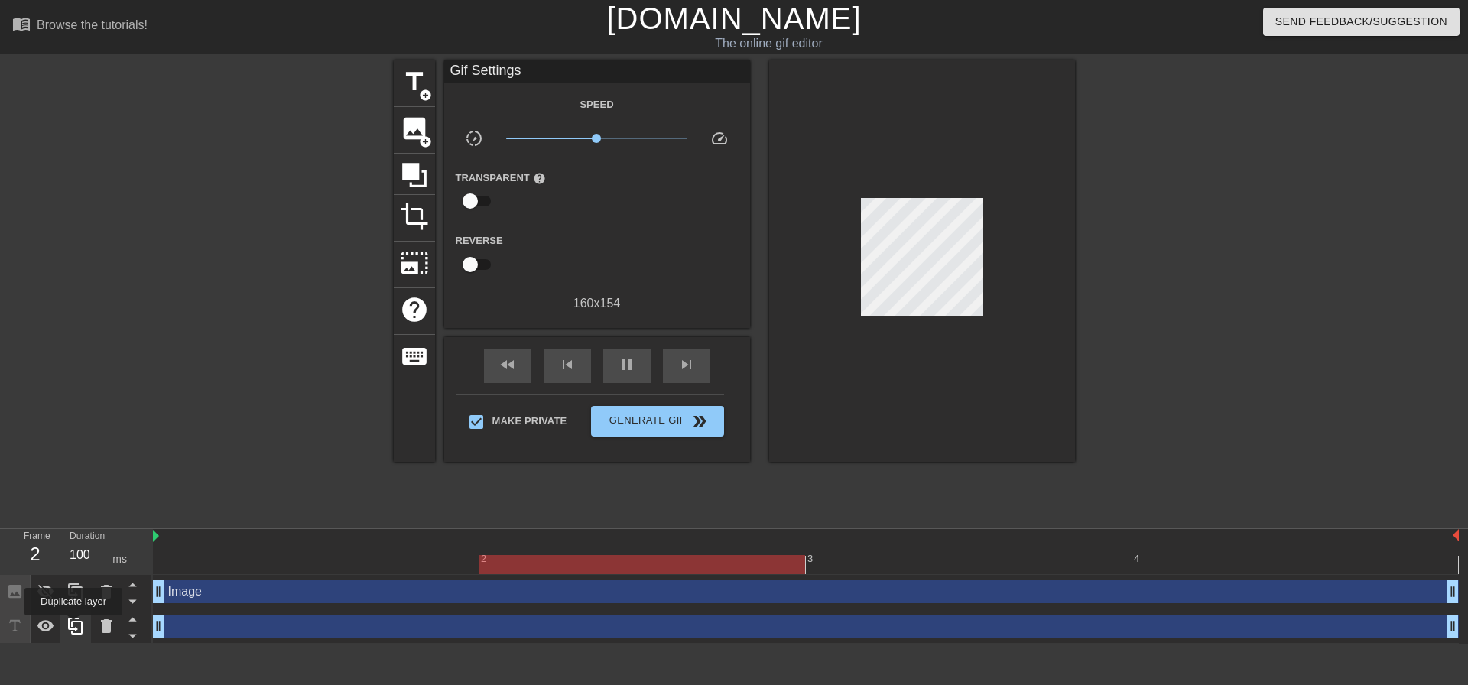
click at [73, 626] on icon at bounding box center [76, 626] width 18 height 18
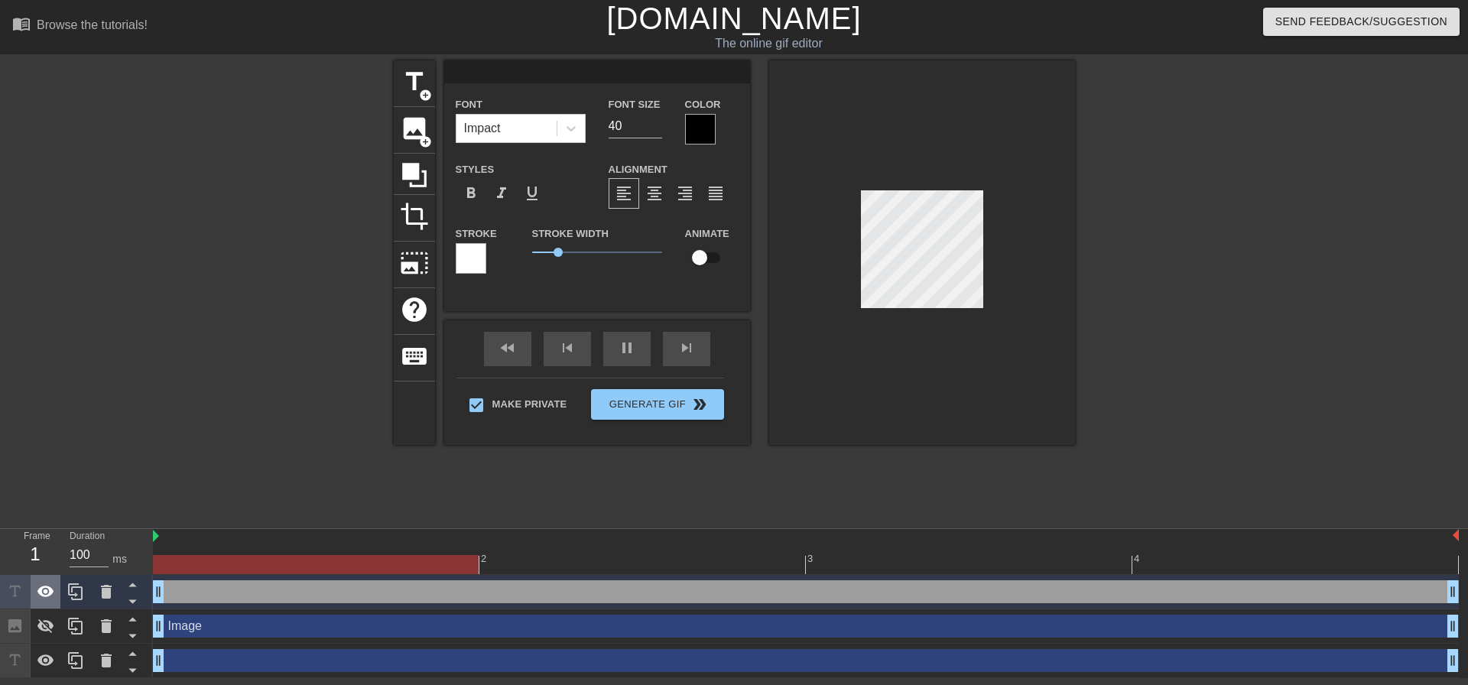
click at [53, 588] on icon at bounding box center [46, 592] width 18 height 18
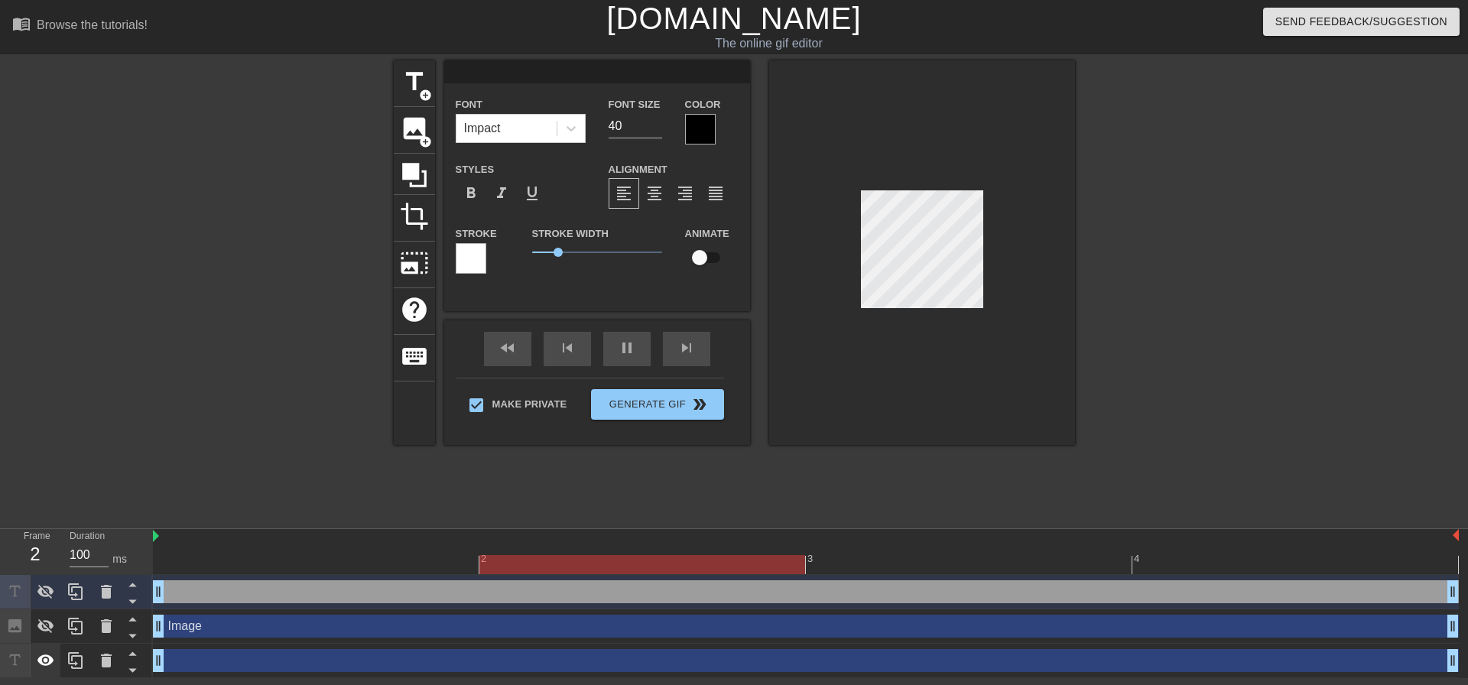
click at [43, 658] on icon at bounding box center [45, 659] width 17 height 11
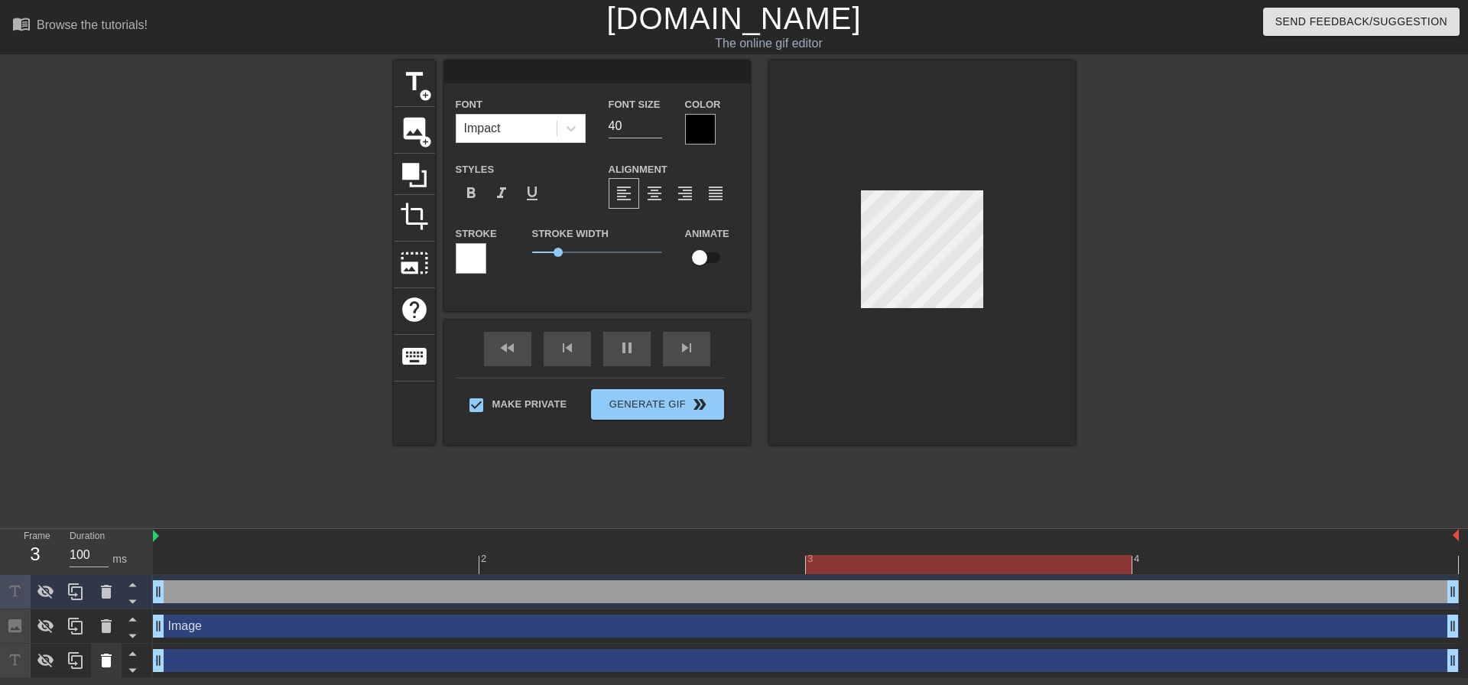
click at [108, 658] on icon at bounding box center [106, 661] width 11 height 14
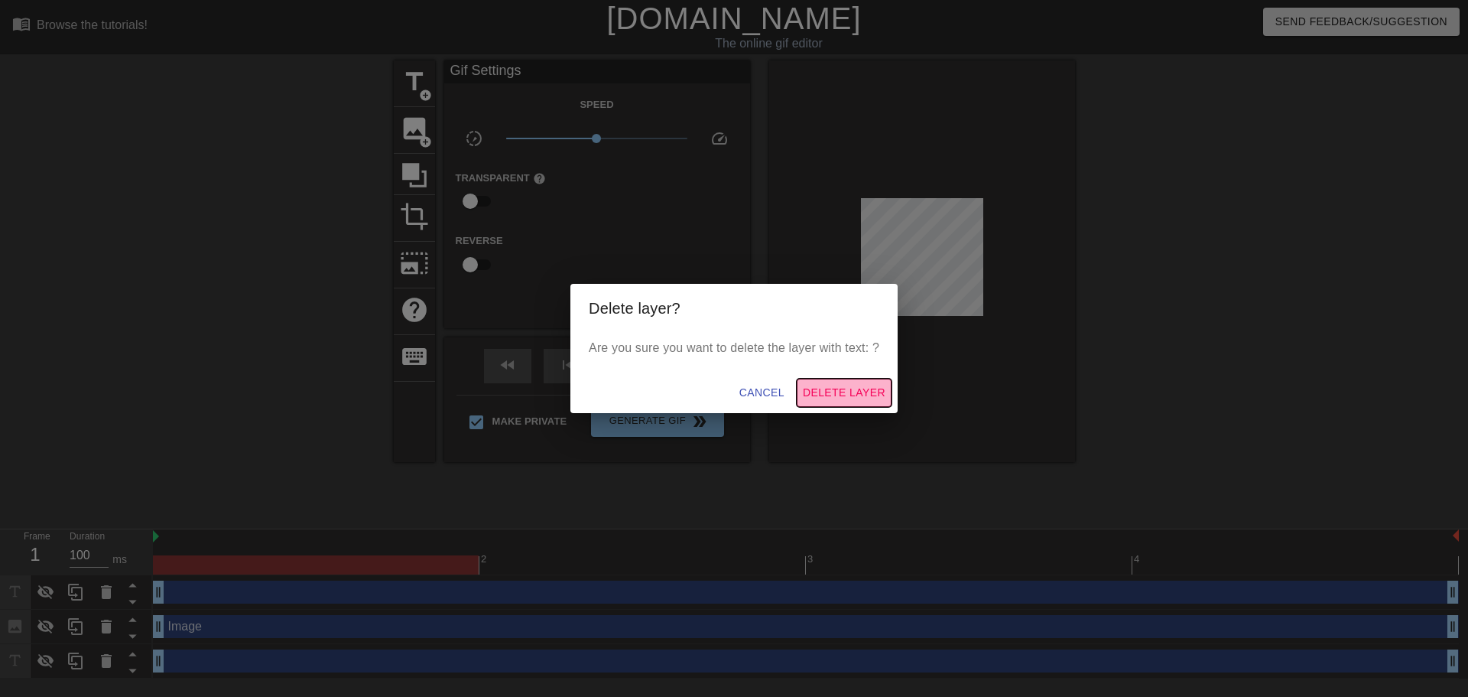
click at [844, 402] on button "Delete Layer" at bounding box center [844, 392] width 95 height 28
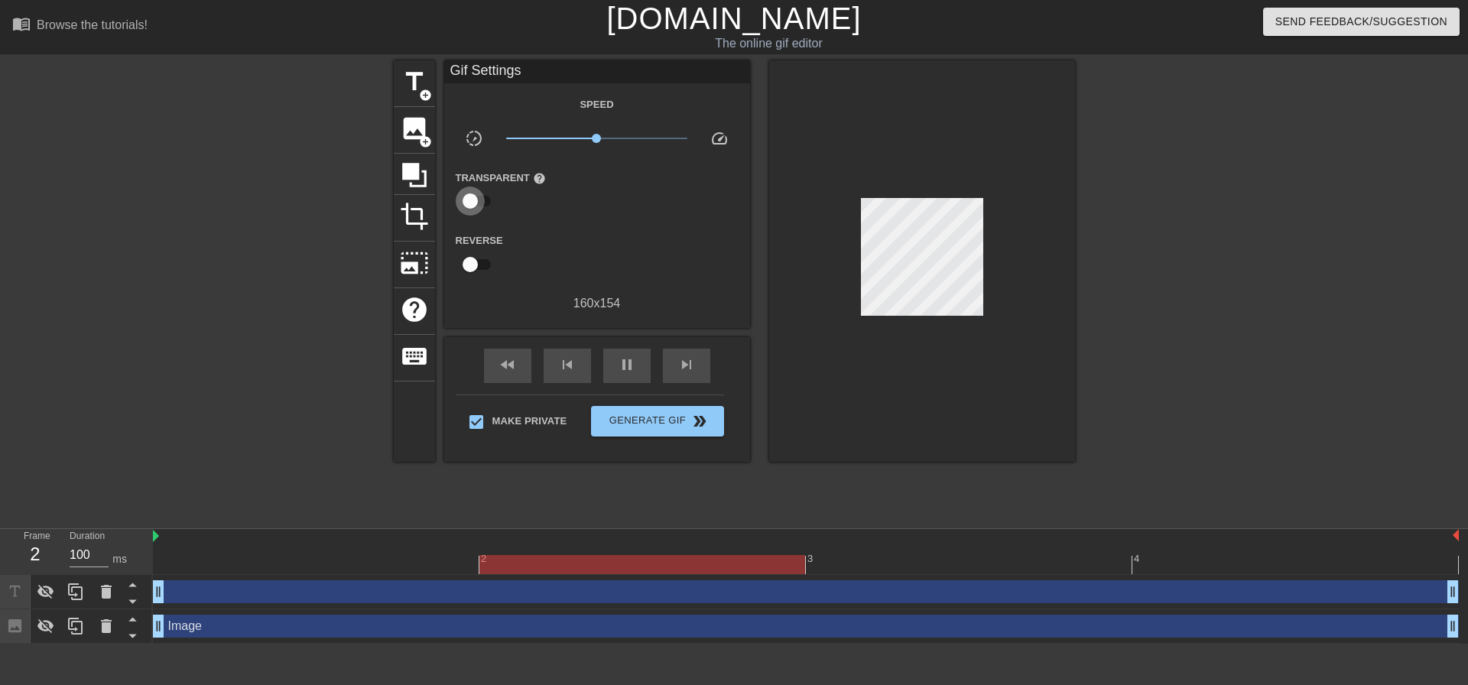
click at [473, 193] on input "checkbox" at bounding box center [470, 201] width 87 height 29
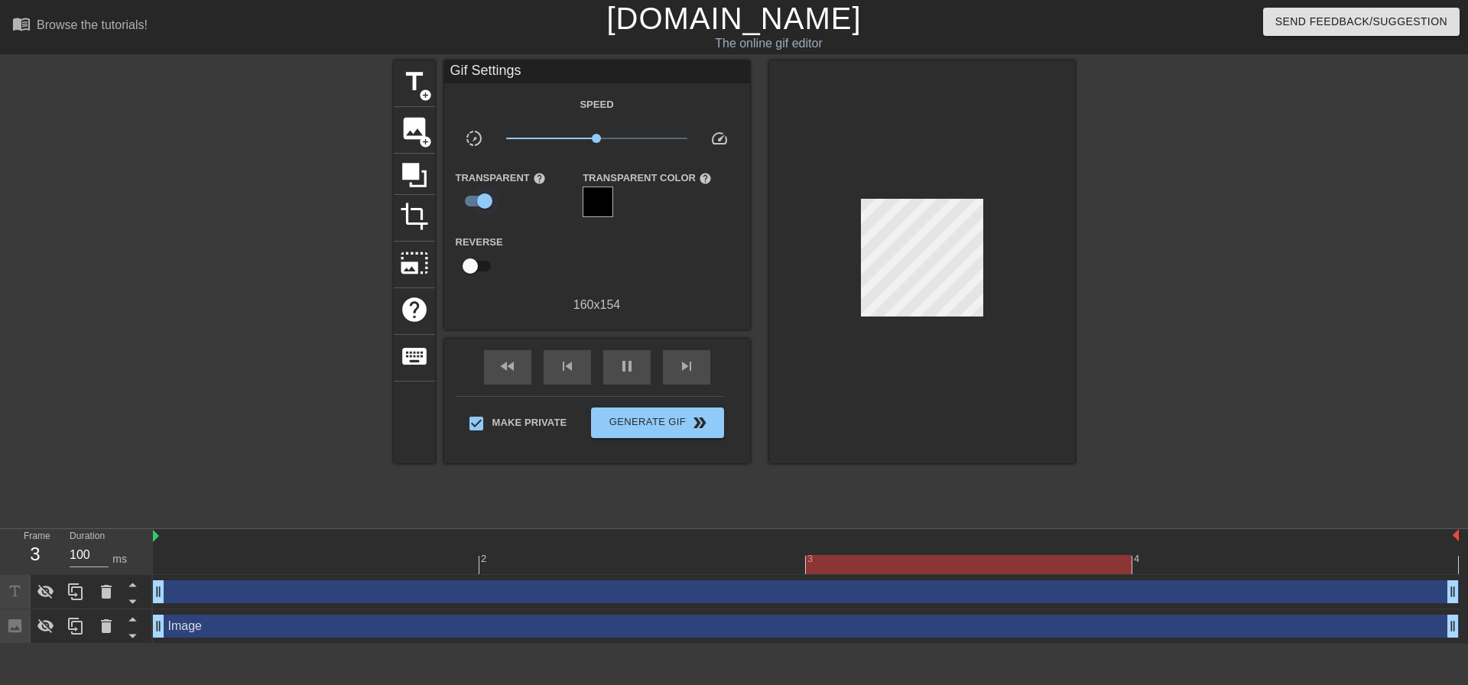
click at [481, 197] on input "checkbox" at bounding box center [484, 201] width 87 height 29
checkbox input "false"
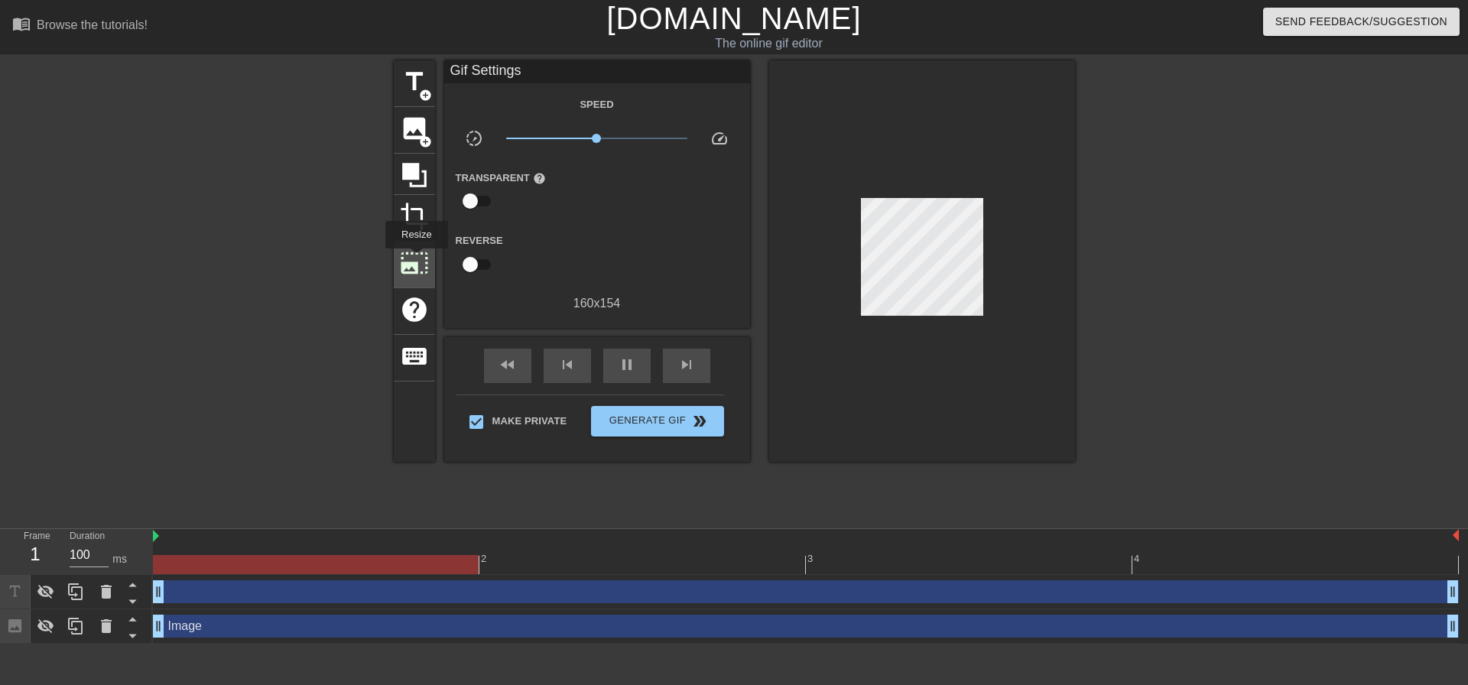
click at [415, 259] on span "photo_size_select_large" at bounding box center [414, 262] width 29 height 29
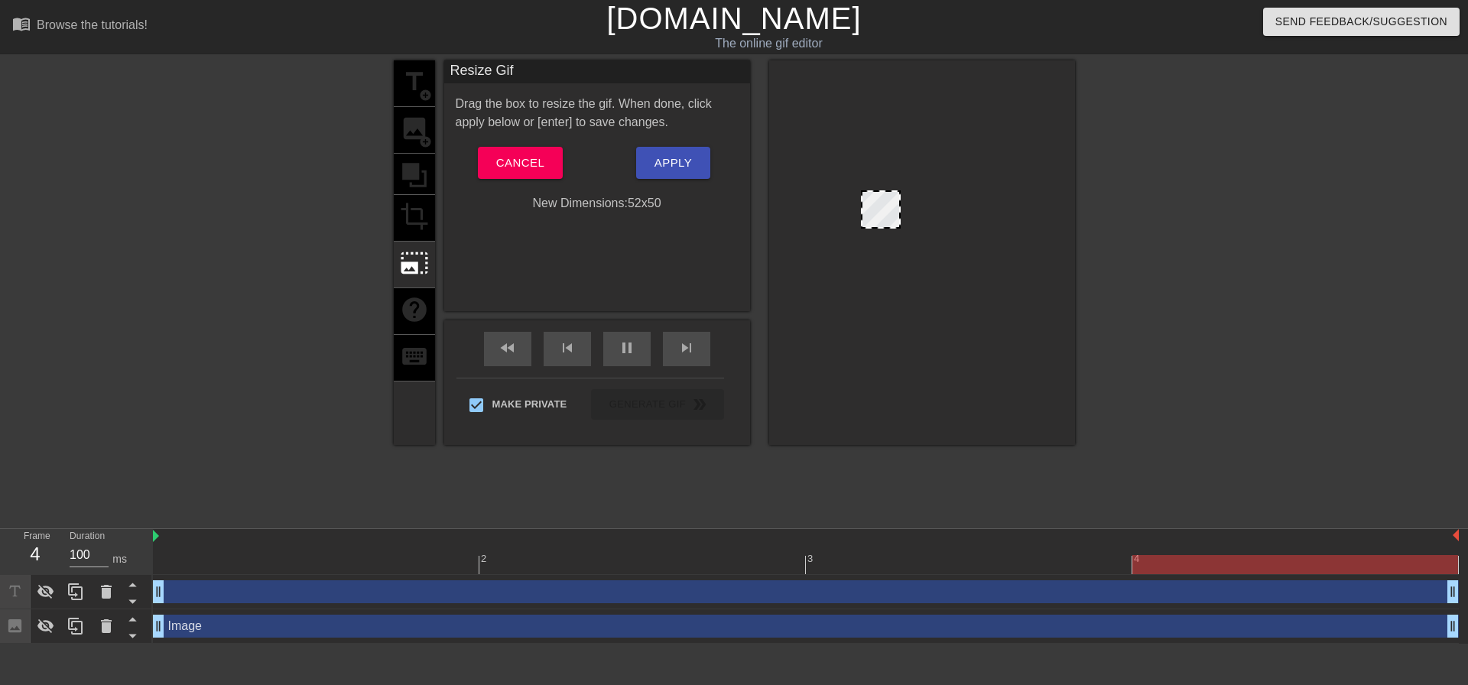
drag, startPoint x: 866, startPoint y: 303, endPoint x: 889, endPoint y: 223, distance: 82.8
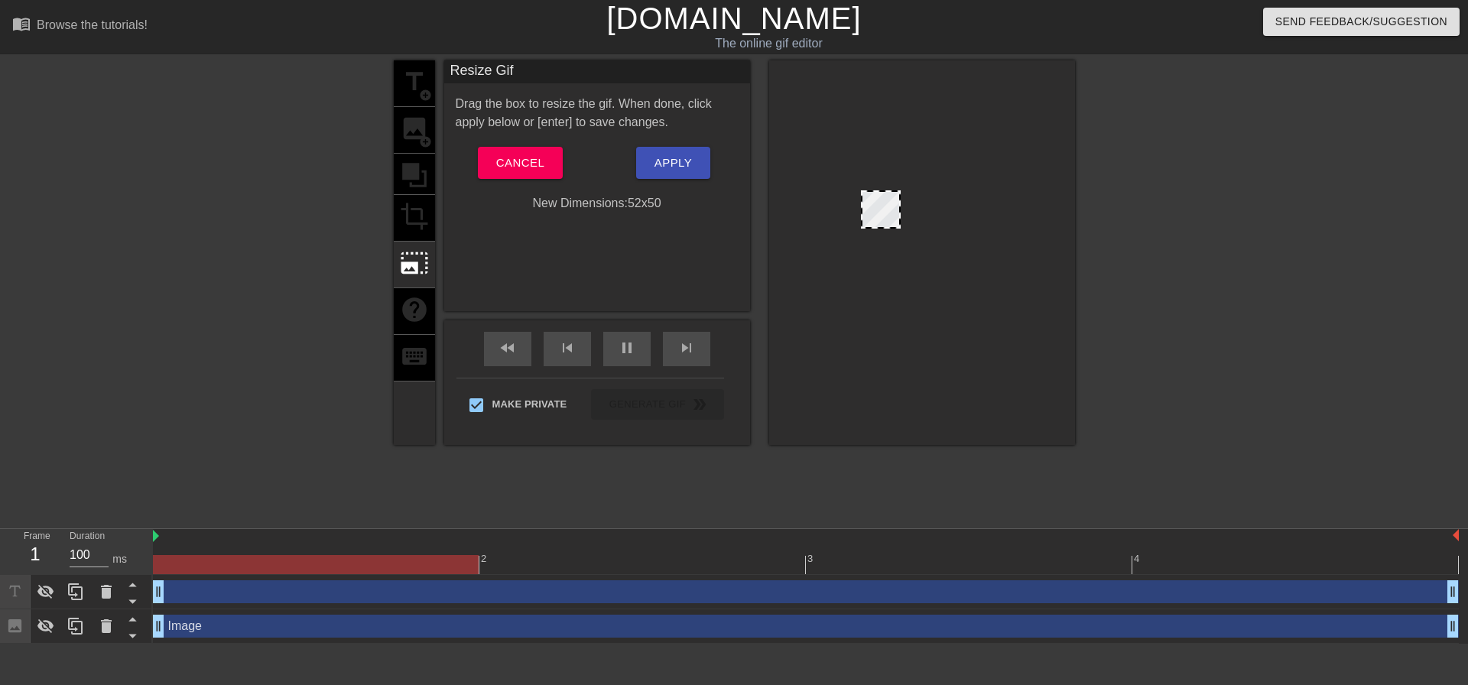
click at [915, 225] on div at bounding box center [922, 249] width 122 height 118
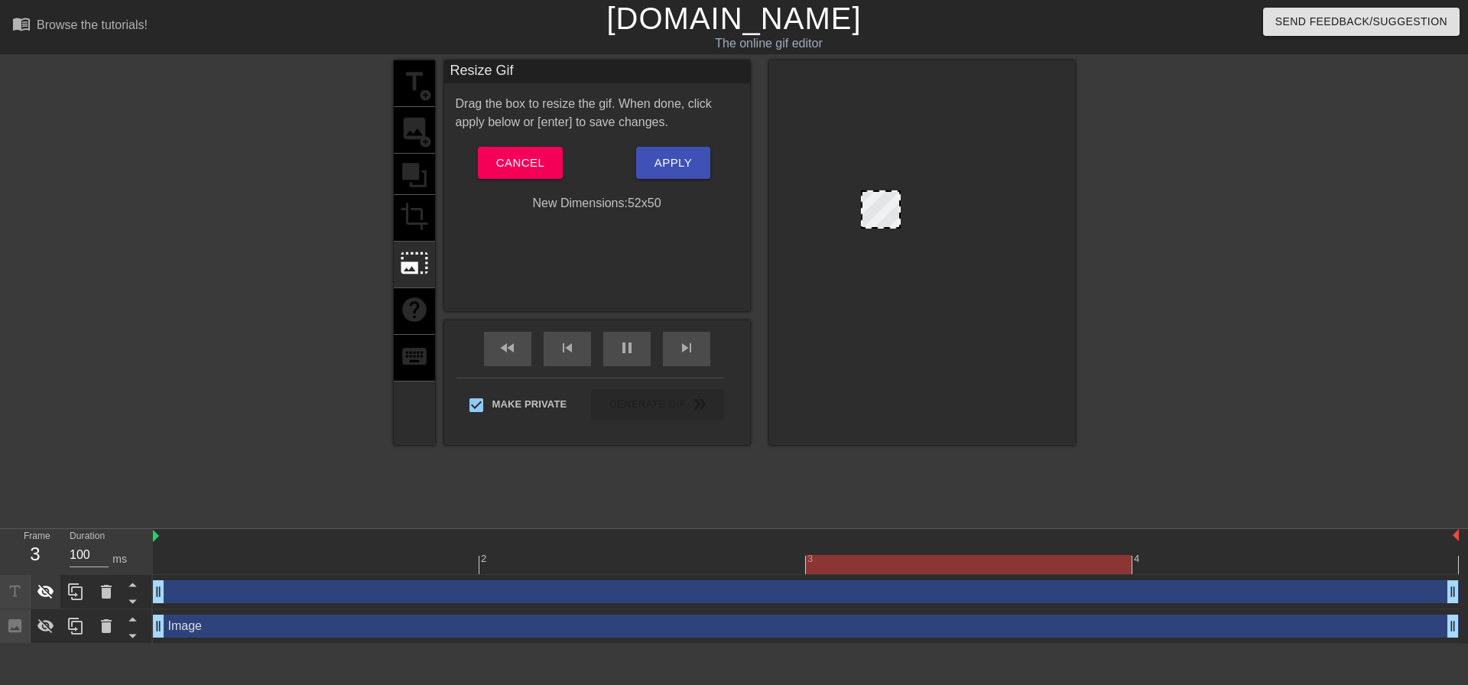
click at [54, 593] on icon at bounding box center [45, 592] width 17 height 15
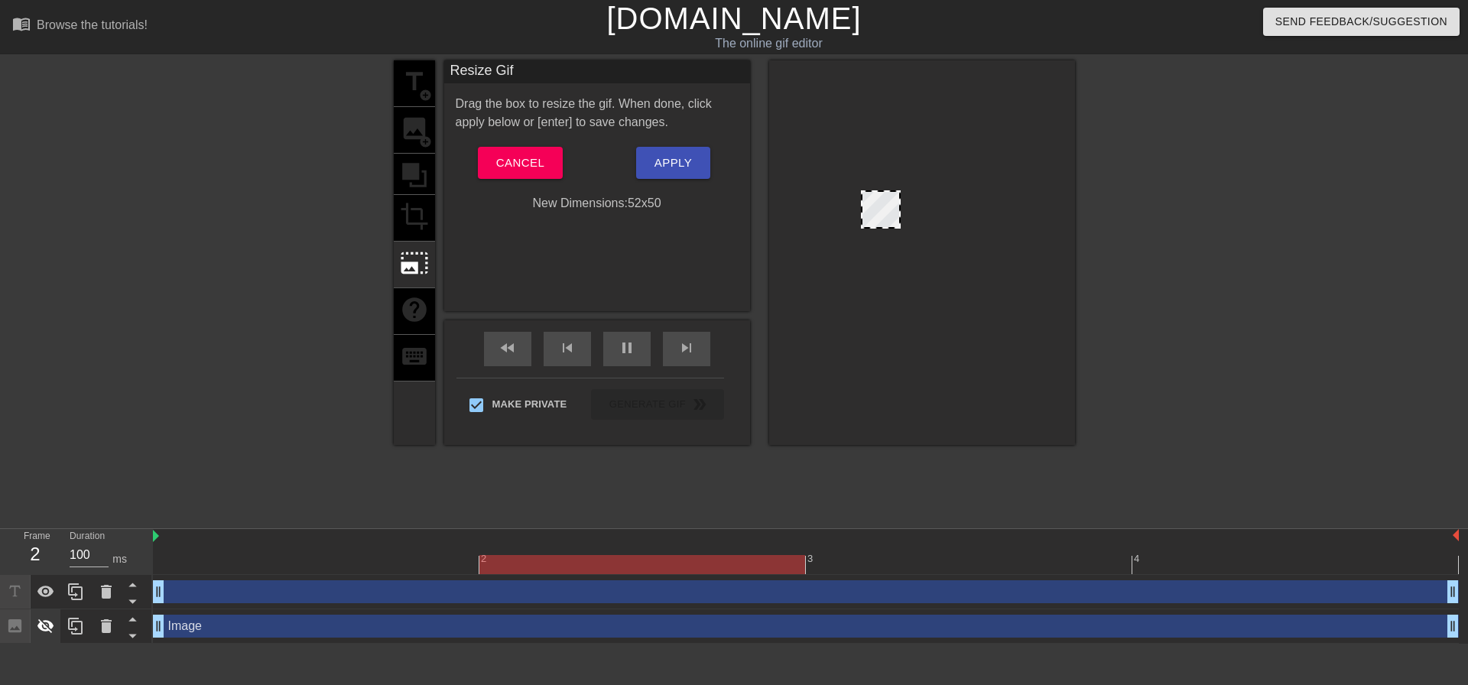
click at [44, 625] on icon at bounding box center [45, 626] width 17 height 15
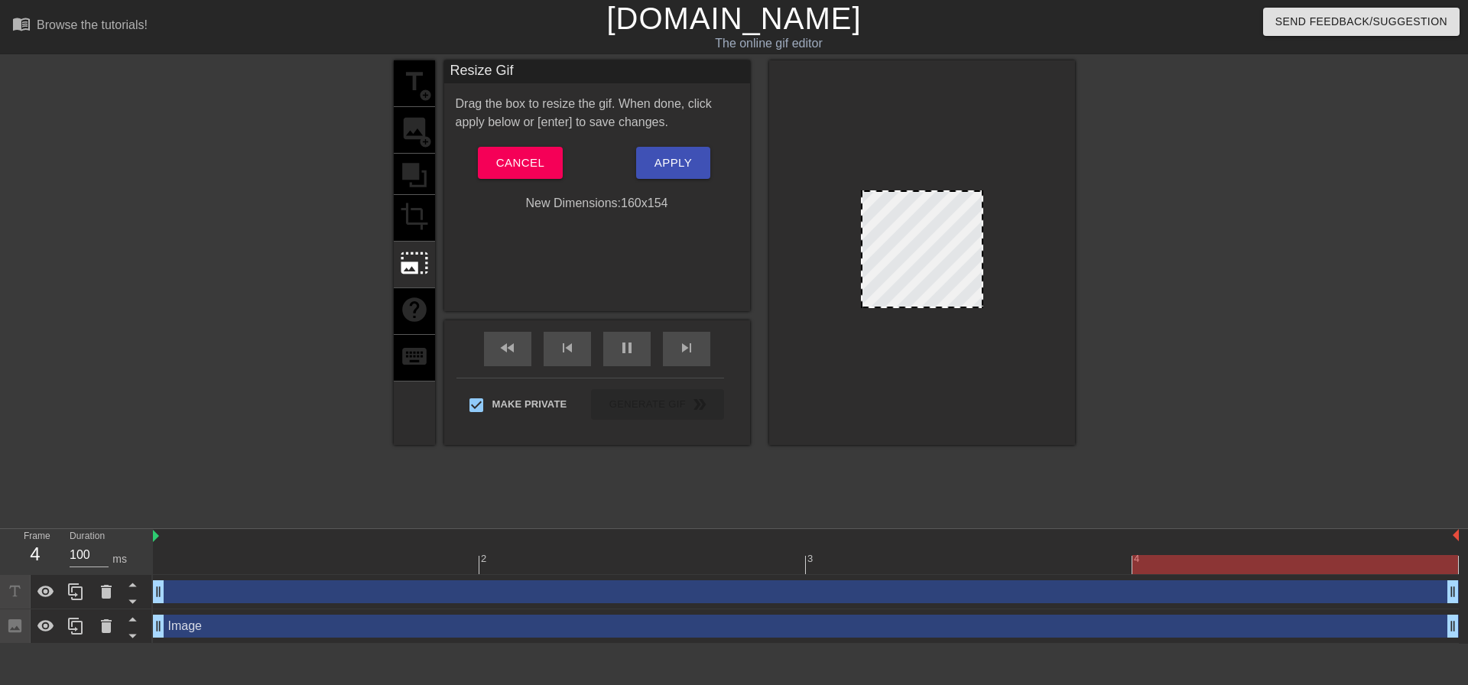
drag, startPoint x: 895, startPoint y: 223, endPoint x: 1034, endPoint y: 452, distance: 267.6
click at [1034, 452] on div "title add_circle image add_circle crop photo_size_select_large help keyboard Re…" at bounding box center [734, 289] width 681 height 459
drag, startPoint x: 863, startPoint y: 192, endPoint x: 762, endPoint y: 139, distance: 113.9
click at [783, 142] on div at bounding box center [922, 252] width 306 height 385
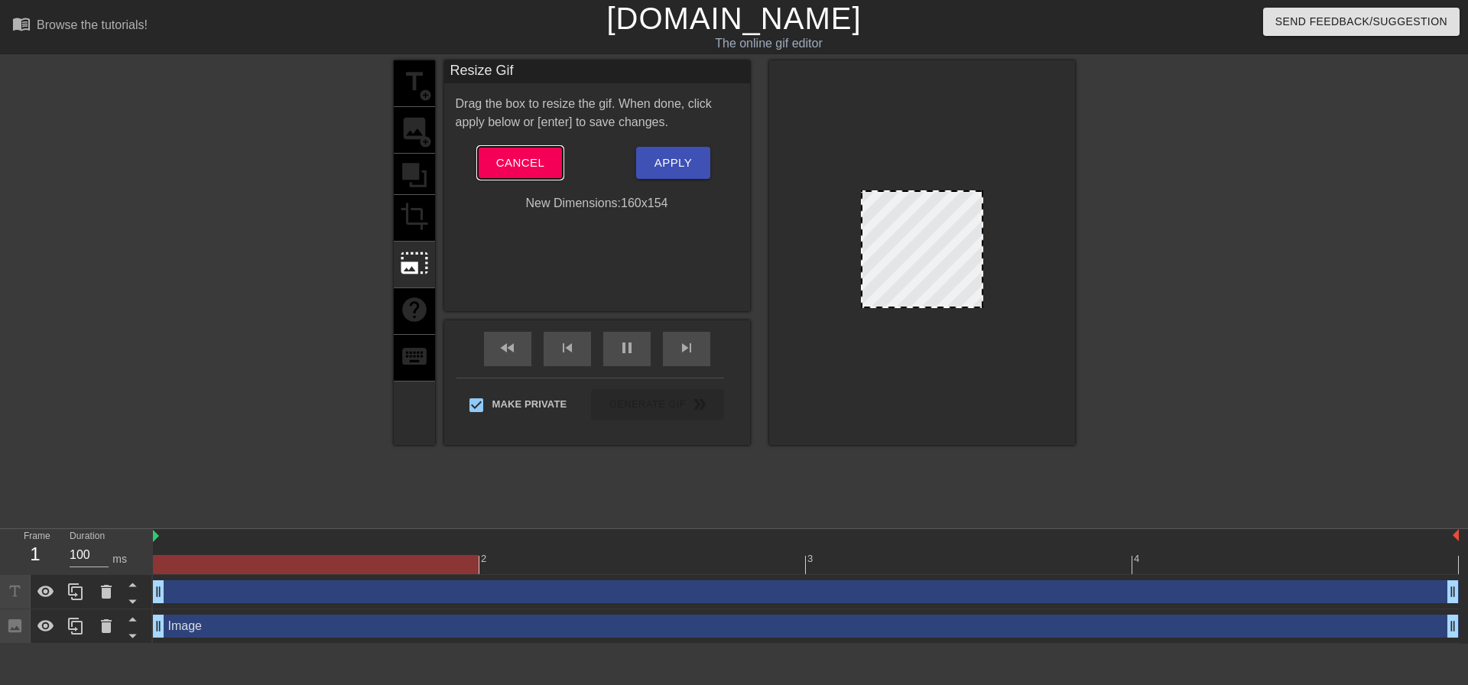
click at [531, 164] on span "Cancel" at bounding box center [520, 163] width 48 height 20
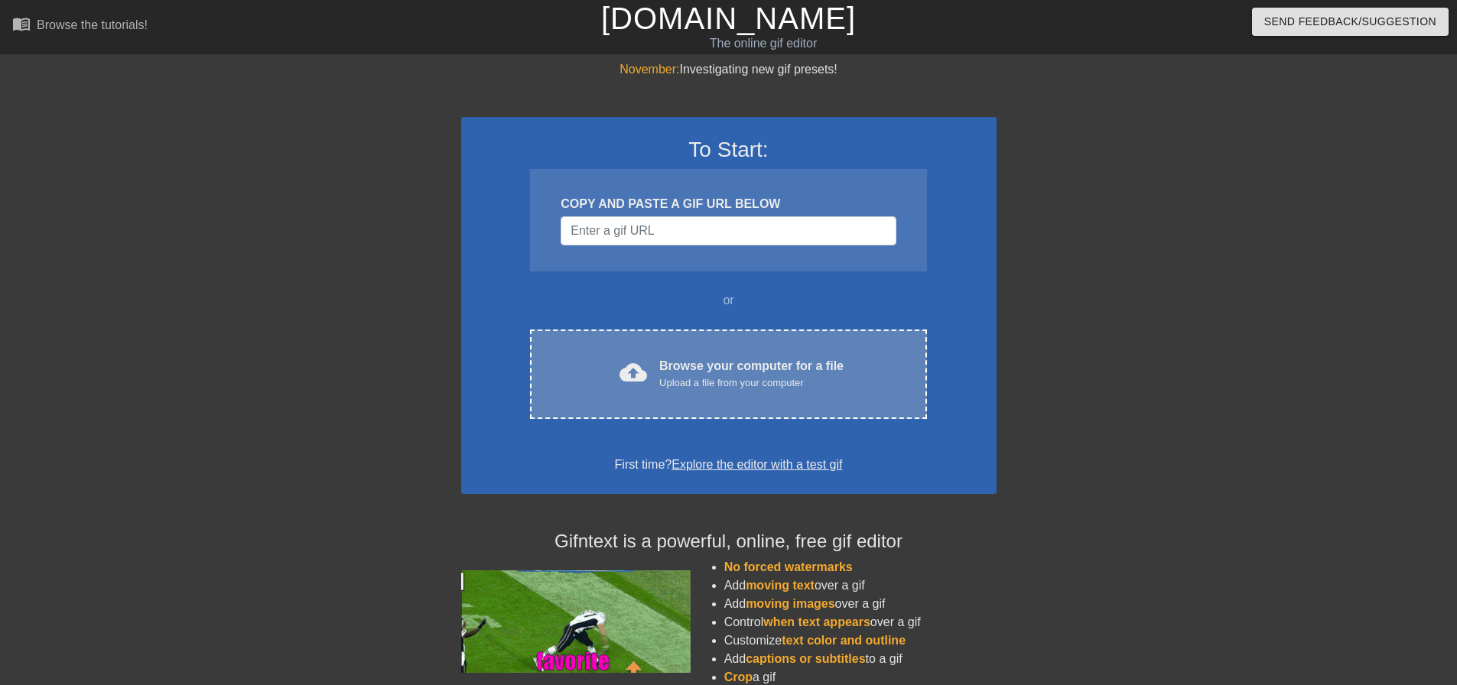
click at [699, 385] on div "Upload a file from your computer" at bounding box center [751, 382] width 184 height 15
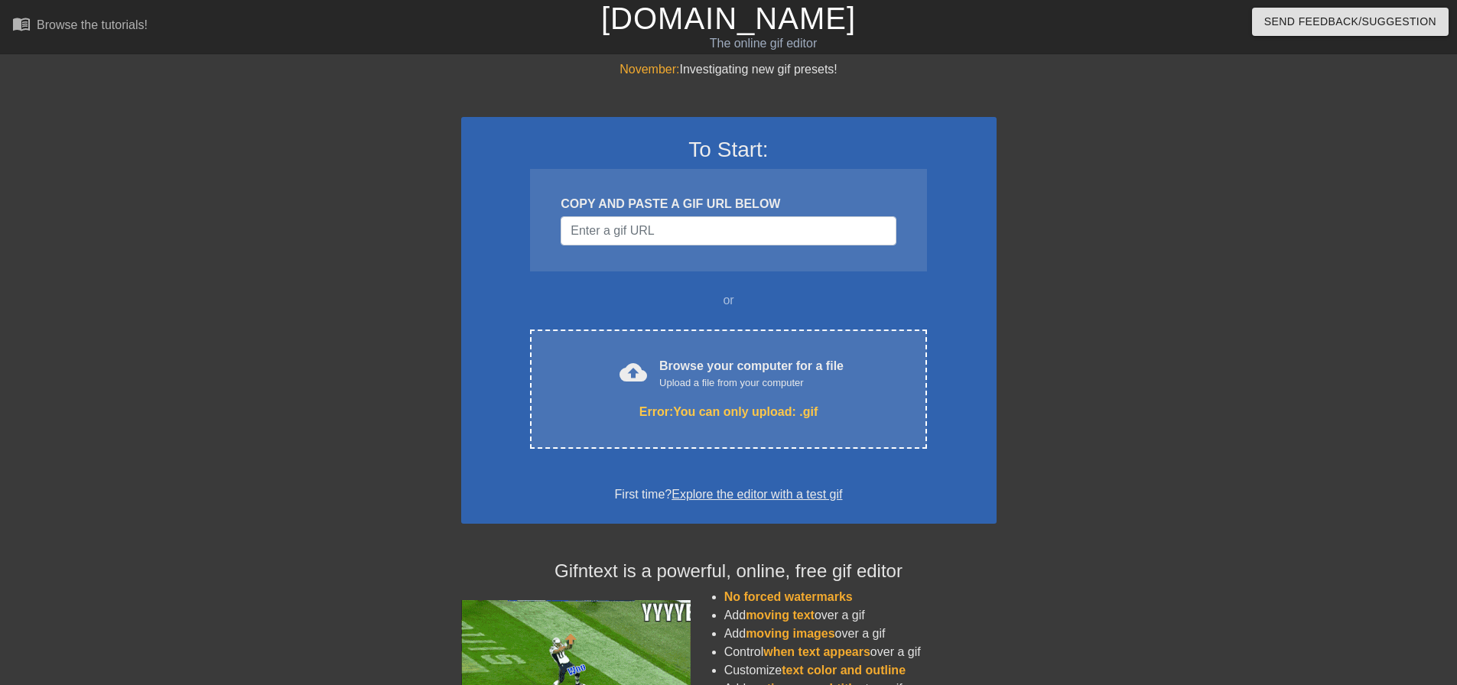
drag, startPoint x: 398, startPoint y: 235, endPoint x: 407, endPoint y: 240, distance: 9.6
